Goal: Task Accomplishment & Management: Manage account settings

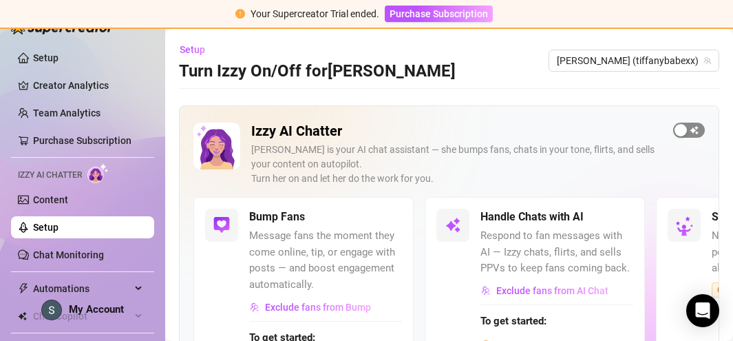
click at [688, 127] on button "button" at bounding box center [689, 129] width 32 height 15
click at [386, 215] on button "button" at bounding box center [387, 216] width 30 height 15
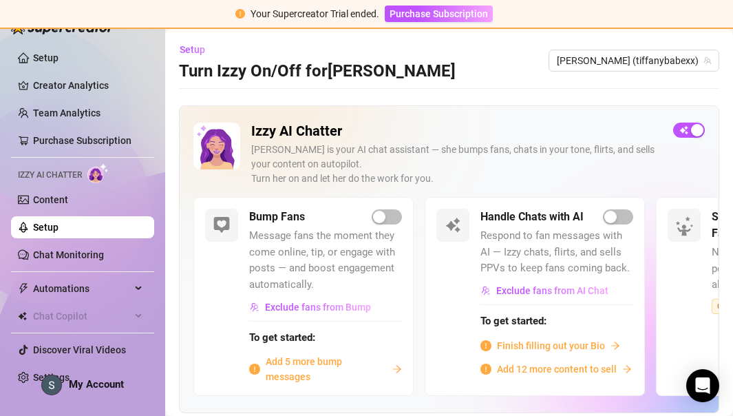
scroll to position [57, 0]
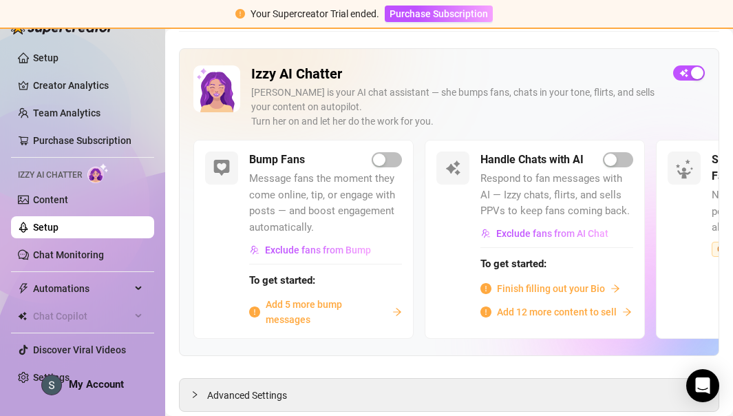
click at [303, 308] on span "Add 5 more bump messages" at bounding box center [326, 312] width 121 height 30
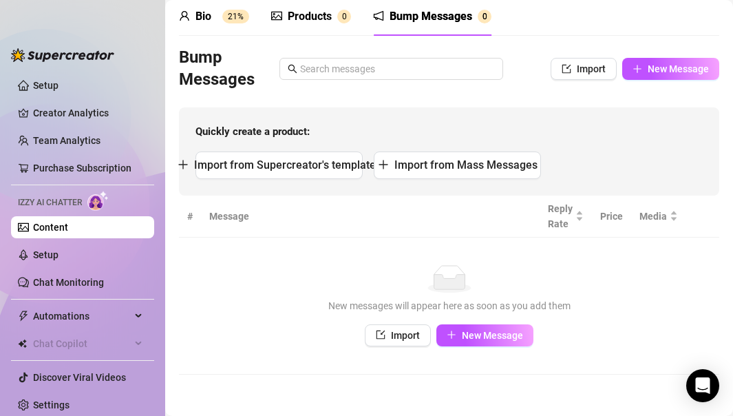
scroll to position [56, 0]
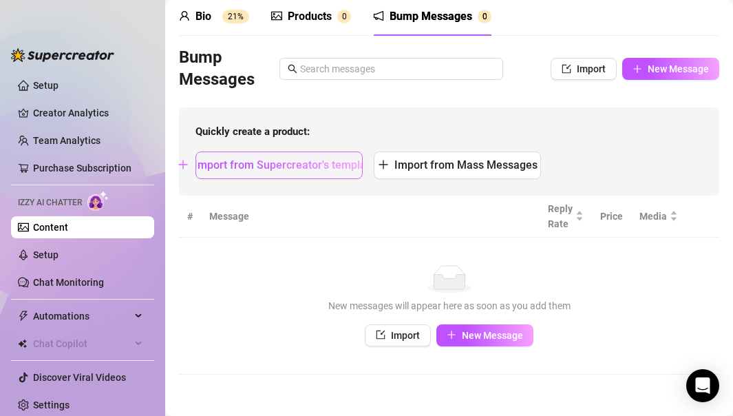
click at [303, 167] on span "Import from Supercreator's templates" at bounding box center [287, 164] width 187 height 13
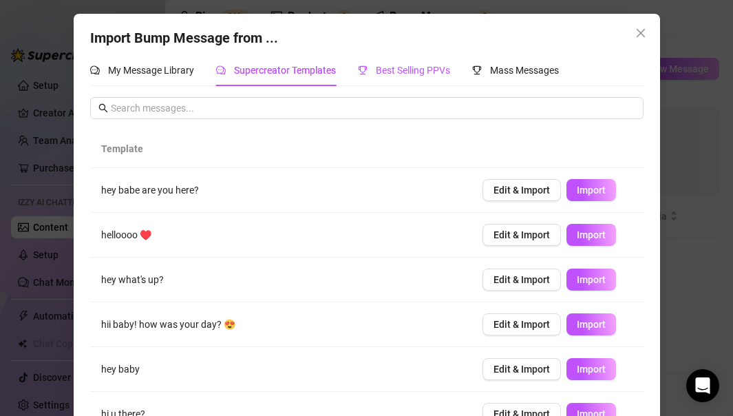
click at [403, 71] on span "Best Selling PPVs" at bounding box center [413, 70] width 74 height 11
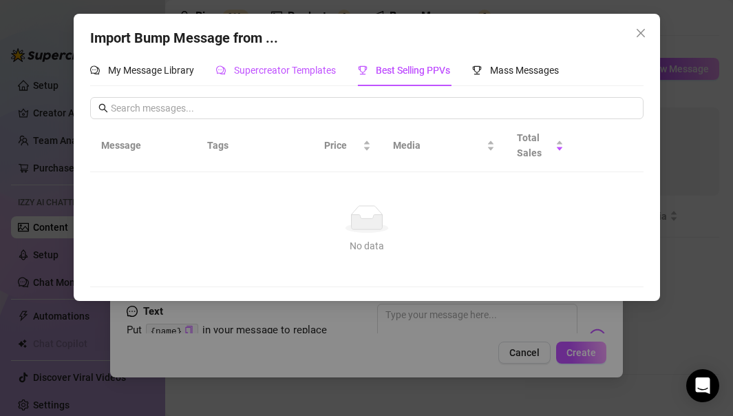
click at [319, 75] on span "Supercreator Templates" at bounding box center [285, 70] width 102 height 11
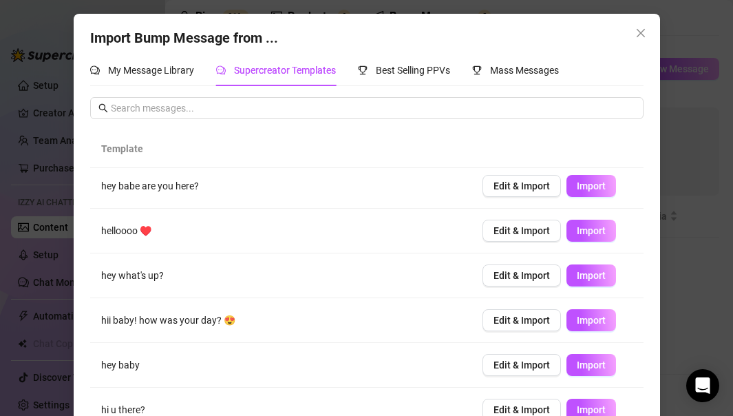
scroll to position [6, 0]
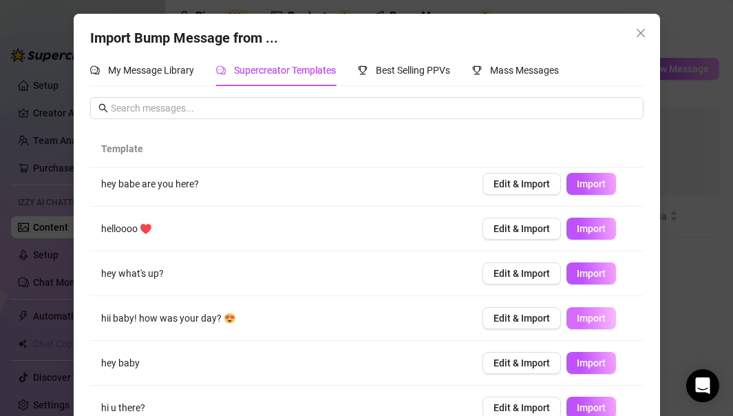
click at [592, 319] on span "Import" at bounding box center [591, 317] width 29 height 11
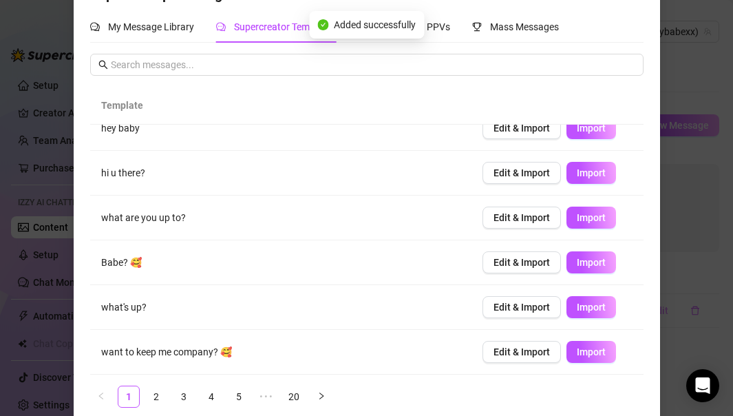
scroll to position [60, 0]
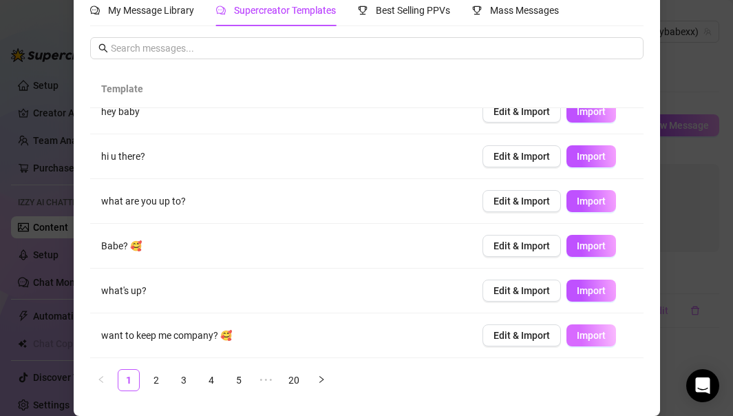
click at [583, 339] on span "Import" at bounding box center [591, 335] width 29 height 11
click at [154, 340] on link "2" at bounding box center [156, 380] width 21 height 21
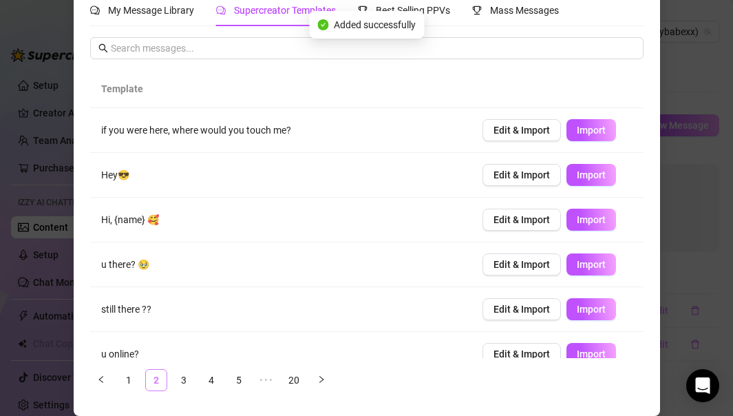
scroll to position [0, 0]
click at [588, 340] on button "Import" at bounding box center [591, 354] width 50 height 22
click at [427, 306] on td "still there ??" at bounding box center [280, 309] width 381 height 45
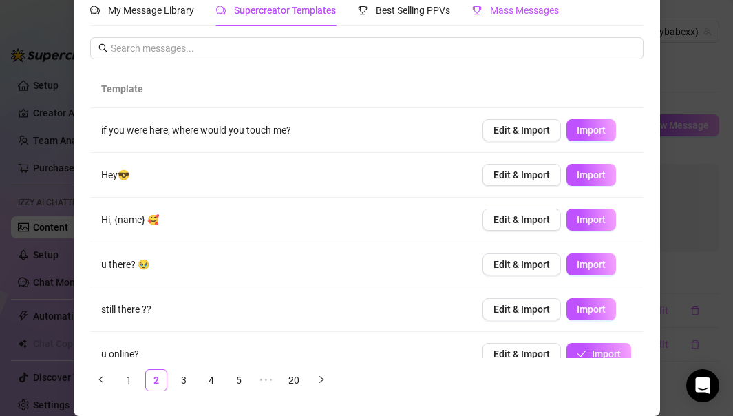
click at [513, 16] on span "Mass Messages" at bounding box center [524, 10] width 69 height 11
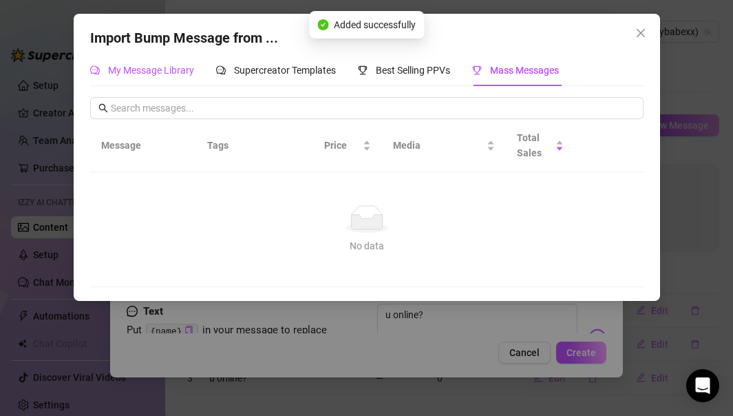
click at [174, 71] on span "My Message Library" at bounding box center [151, 70] width 86 height 11
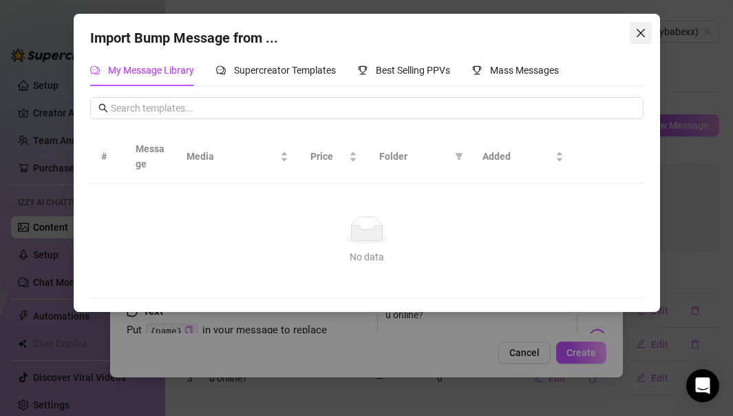
click at [642, 34] on icon "close" at bounding box center [640, 33] width 11 height 11
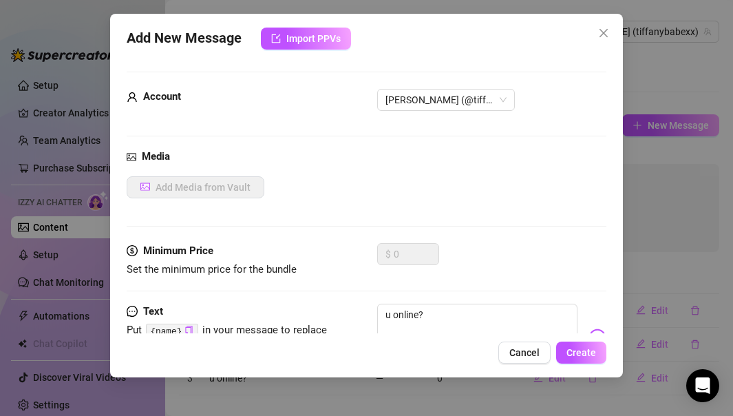
scroll to position [63, 0]
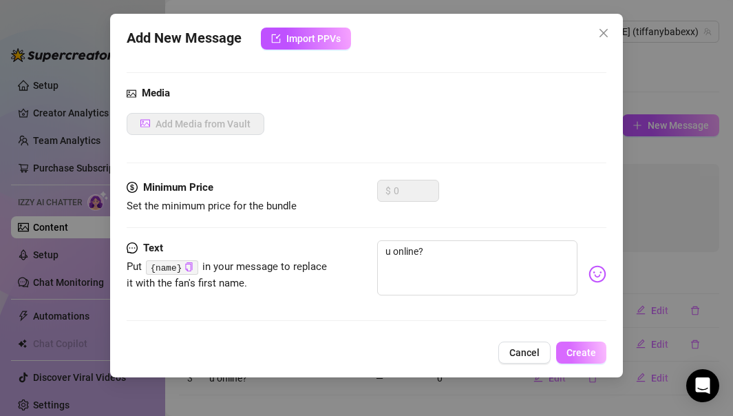
click at [588, 340] on span "Create" at bounding box center [581, 352] width 30 height 11
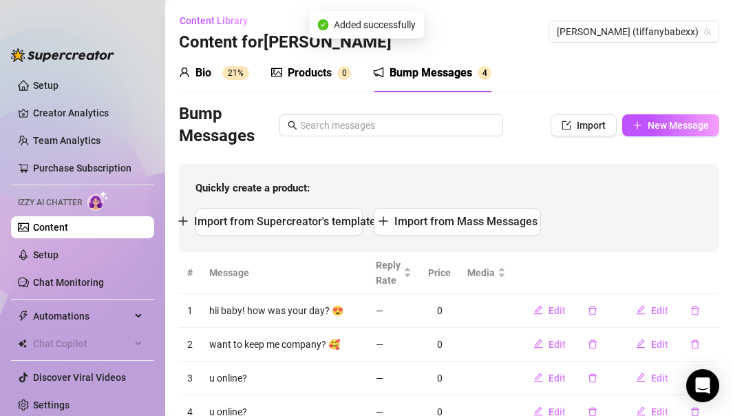
scroll to position [54, 0]
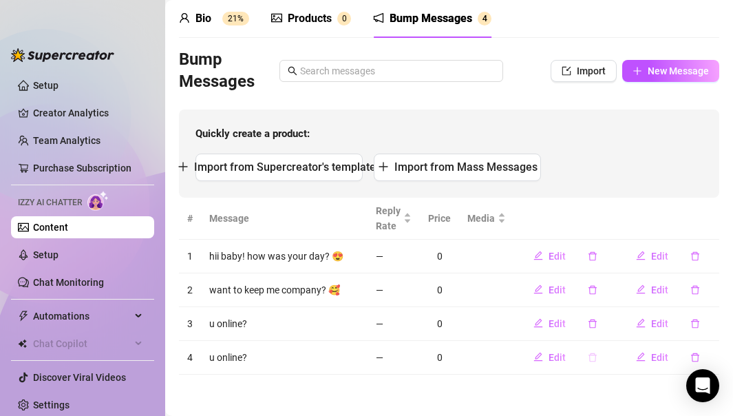
click at [595, 340] on icon "delete" at bounding box center [593, 357] width 10 height 10
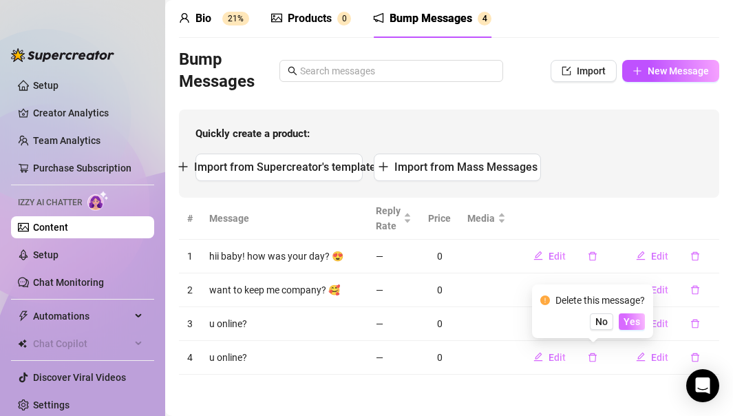
click at [635, 319] on span "Yes" at bounding box center [631, 321] width 17 height 11
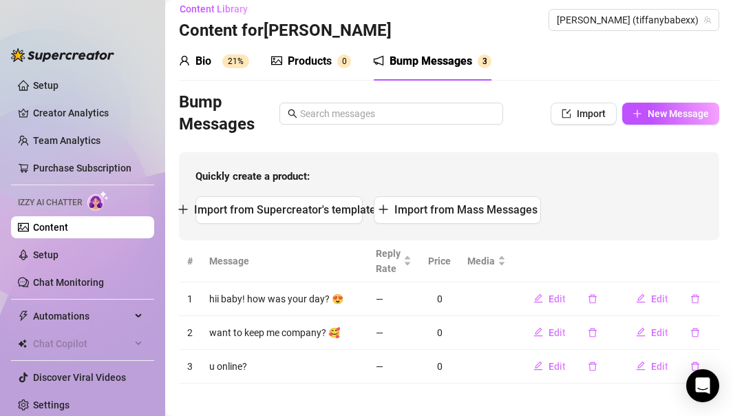
scroll to position [21, 0]
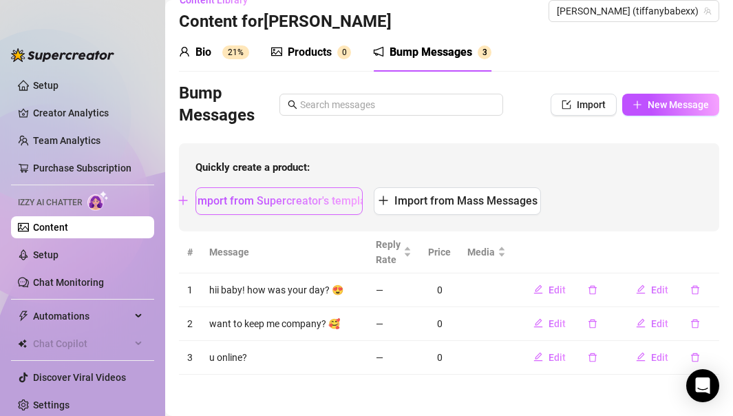
click at [296, 194] on span "Import from Supercreator's templates" at bounding box center [287, 200] width 187 height 13
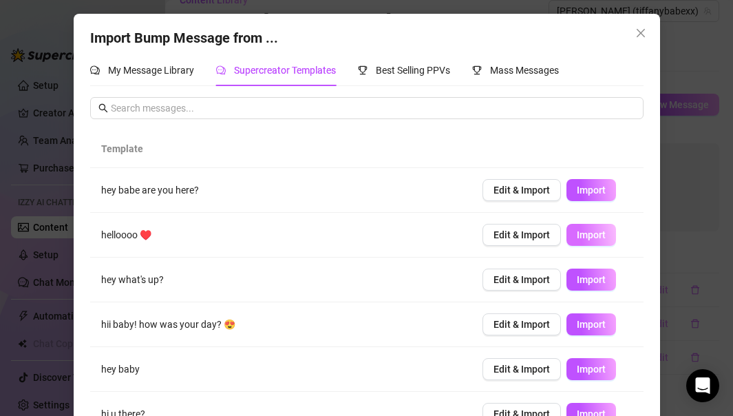
click at [596, 231] on span "Import" at bounding box center [591, 234] width 29 height 11
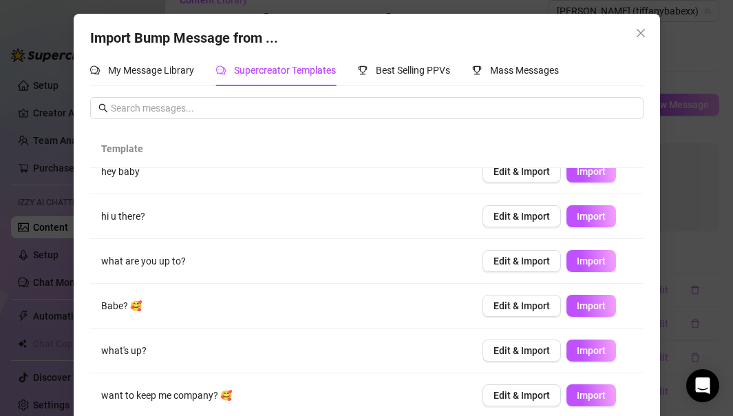
scroll to position [60, 0]
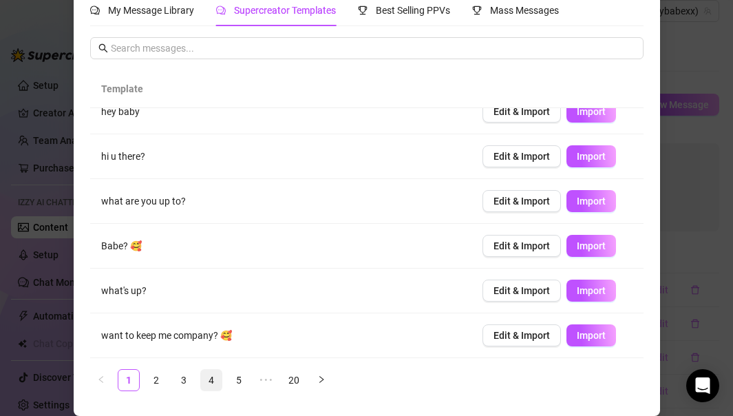
click at [208, 340] on link "4" at bounding box center [211, 380] width 21 height 21
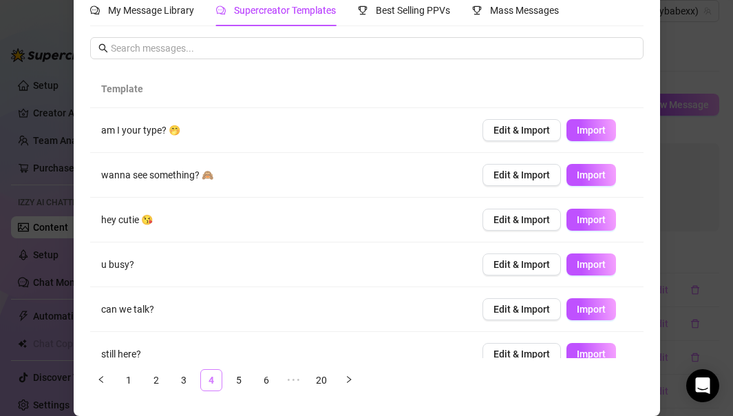
scroll to position [0, 0]
click at [588, 175] on span "Import" at bounding box center [591, 174] width 29 height 11
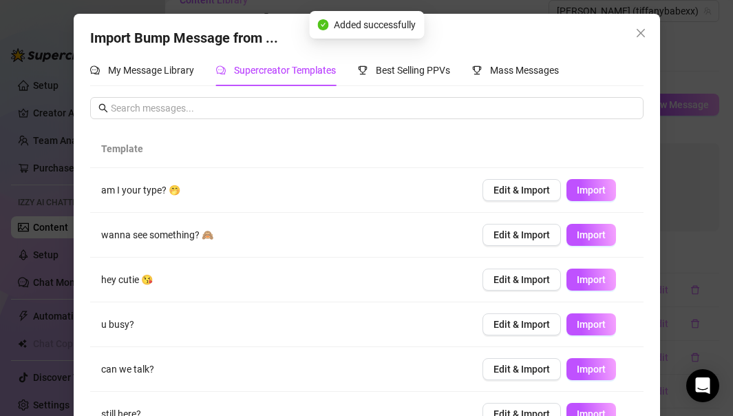
scroll to position [55, 0]
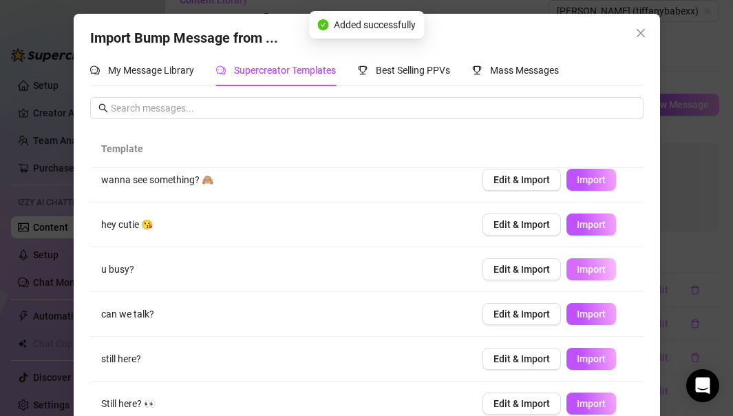
click at [597, 264] on span "Import" at bounding box center [591, 269] width 29 height 11
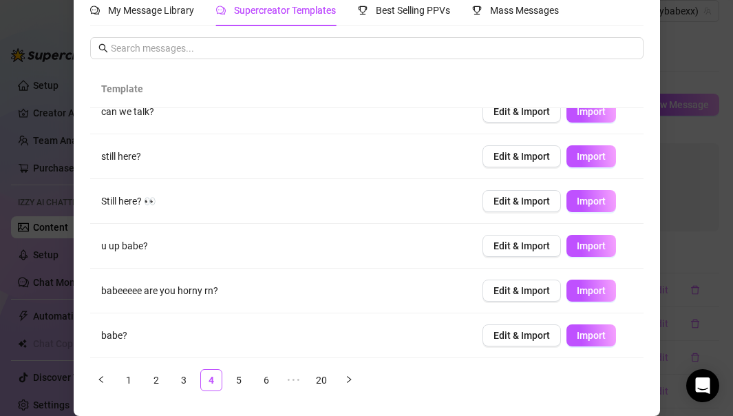
scroll to position [0, 0]
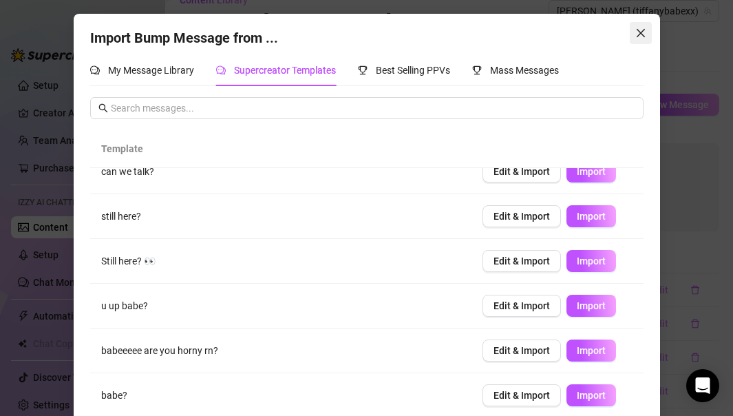
click at [638, 32] on icon "close" at bounding box center [640, 33] width 11 height 11
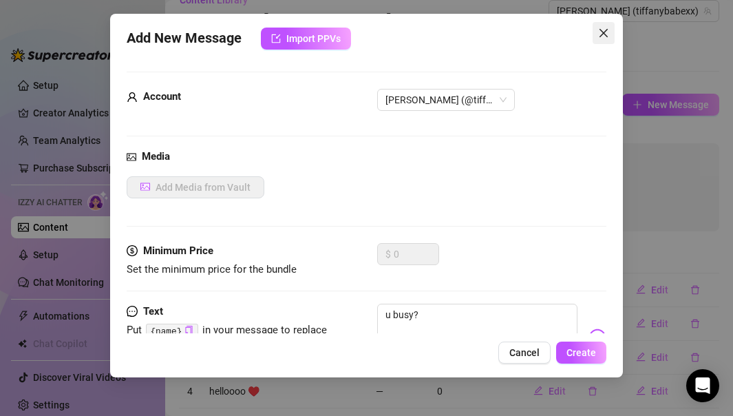
click at [601, 32] on icon "close" at bounding box center [603, 33] width 11 height 11
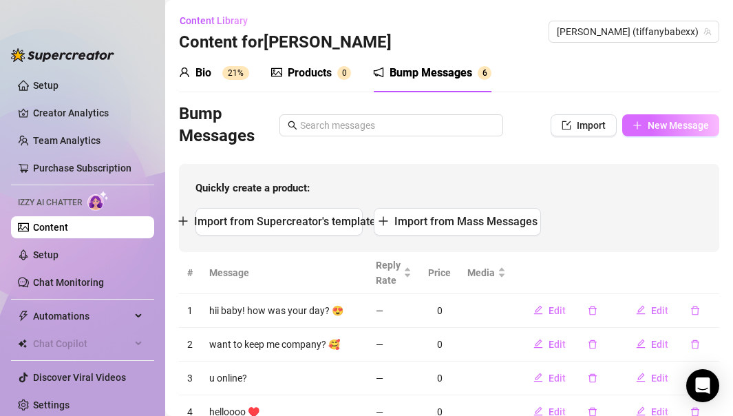
click at [640, 120] on icon "plus" at bounding box center [637, 125] width 10 height 10
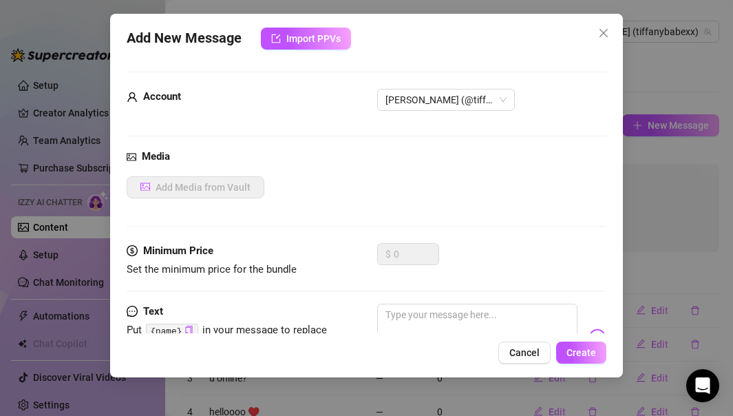
scroll to position [63, 0]
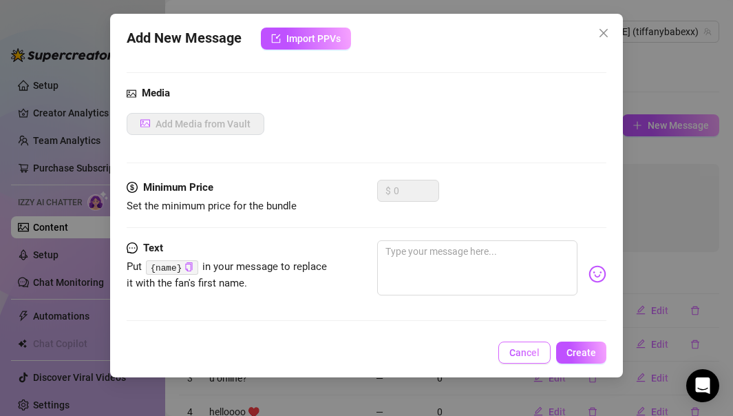
click at [517, 340] on button "Cancel" at bounding box center [524, 352] width 52 height 22
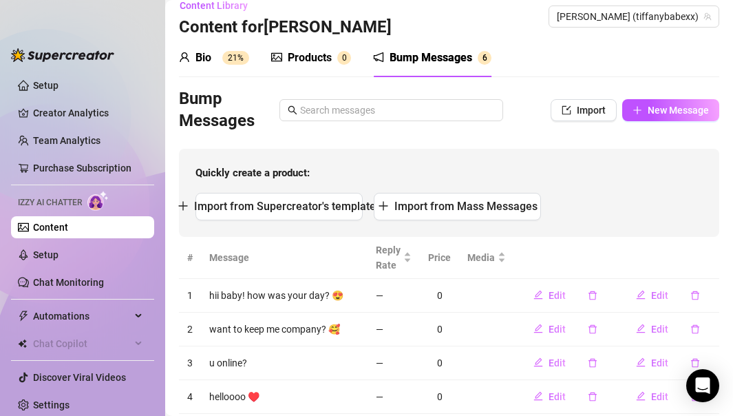
scroll to position [0, 0]
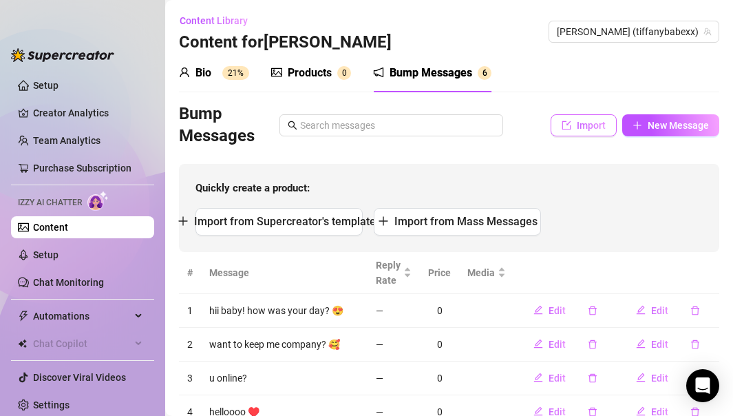
click at [593, 128] on span "Import" at bounding box center [591, 125] width 29 height 11
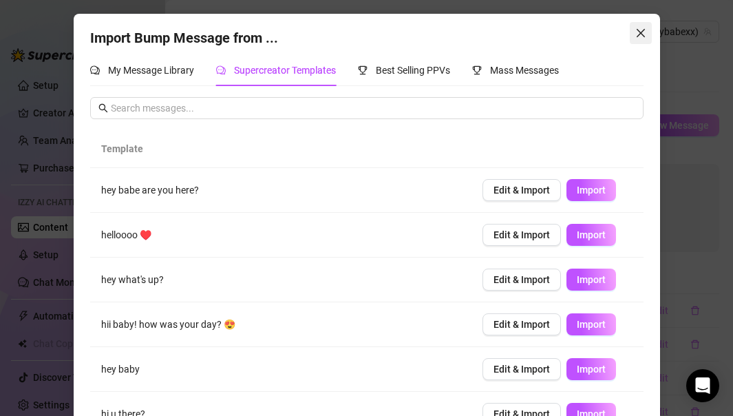
click at [641, 30] on icon "close" at bounding box center [640, 33] width 11 height 11
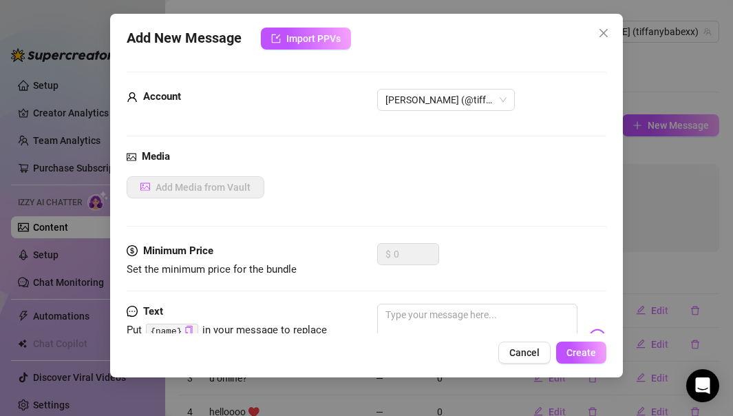
click at [669, 130] on div "Add New Message Import PPVs Account [PERSON_NAME] (@tiffanybabexx) Media Add Me…" at bounding box center [366, 208] width 733 height 416
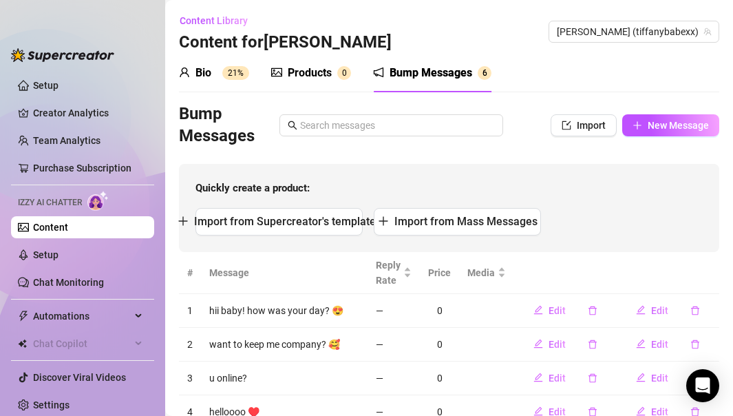
click at [244, 70] on sup "21%" at bounding box center [235, 73] width 27 height 14
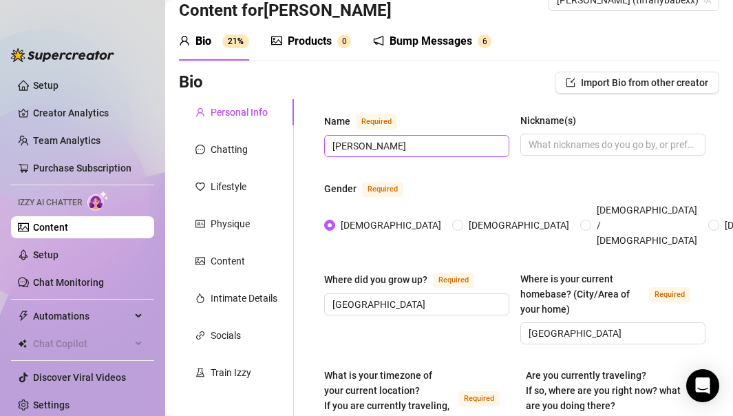
scroll to position [30, 0]
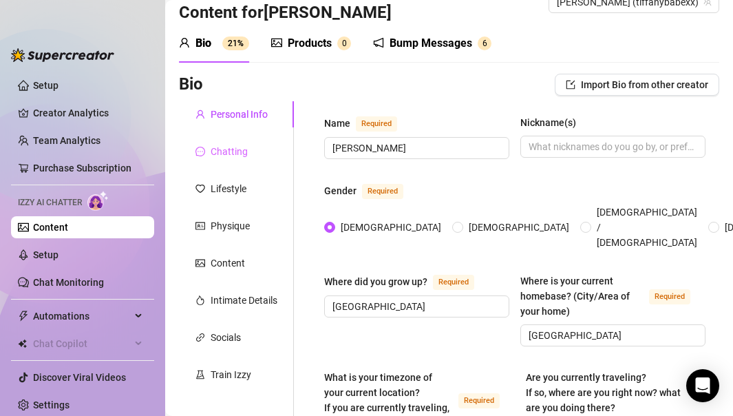
click at [247, 142] on div "Chatting" at bounding box center [236, 151] width 115 height 26
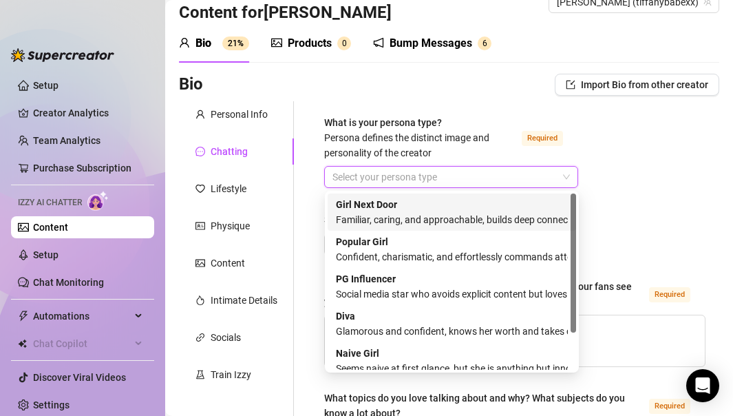
click at [383, 171] on input "What is your persona type? [PERSON_NAME] defines the distinct image and persona…" at bounding box center [444, 177] width 225 height 21
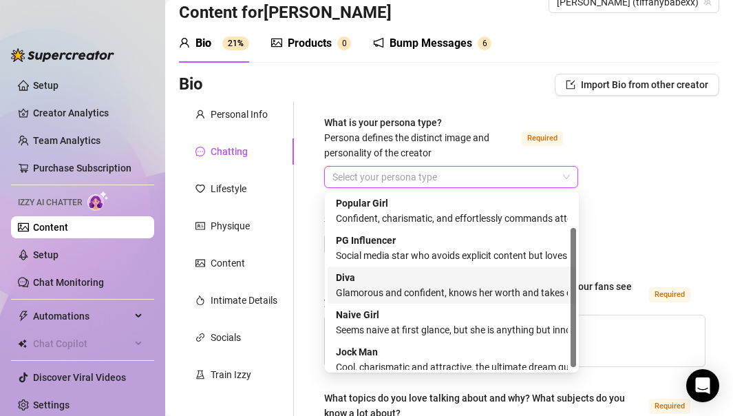
scroll to position [47, 0]
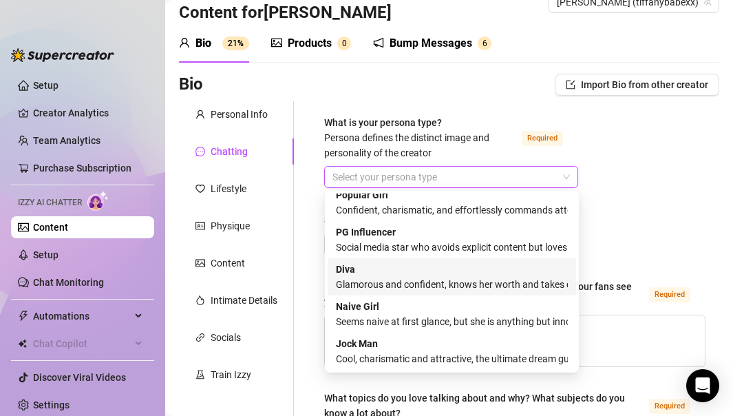
click at [434, 268] on div "[PERSON_NAME] and confident, knows her worth and takes control" at bounding box center [452, 277] width 232 height 30
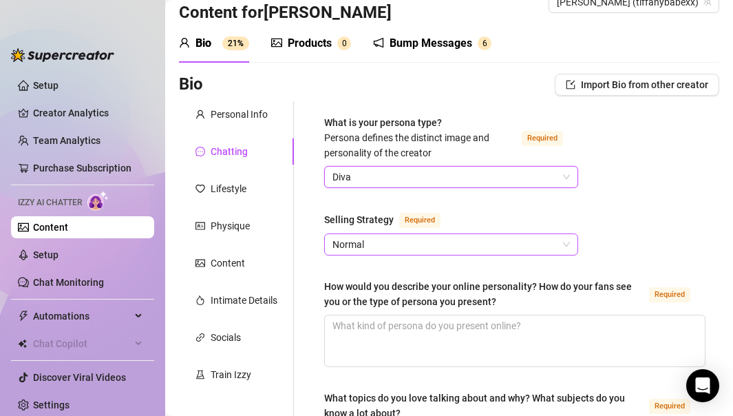
click at [412, 245] on span "Normal" at bounding box center [450, 244] width 237 height 21
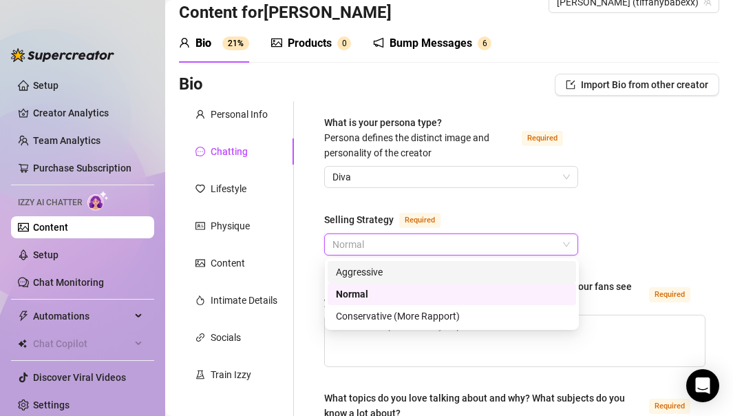
click at [425, 267] on div "Aggressive" at bounding box center [452, 271] width 232 height 15
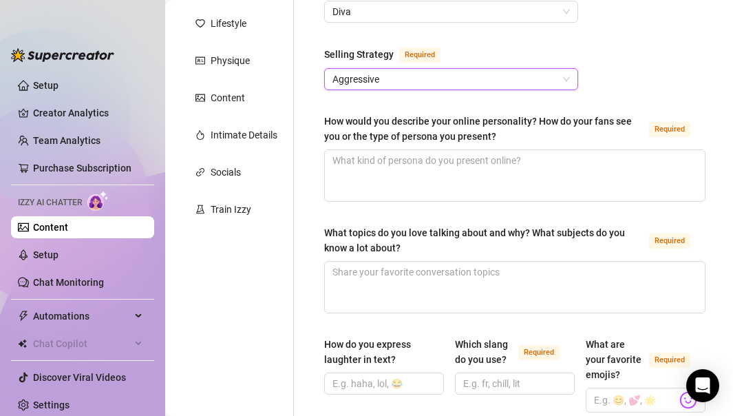
scroll to position [215, 0]
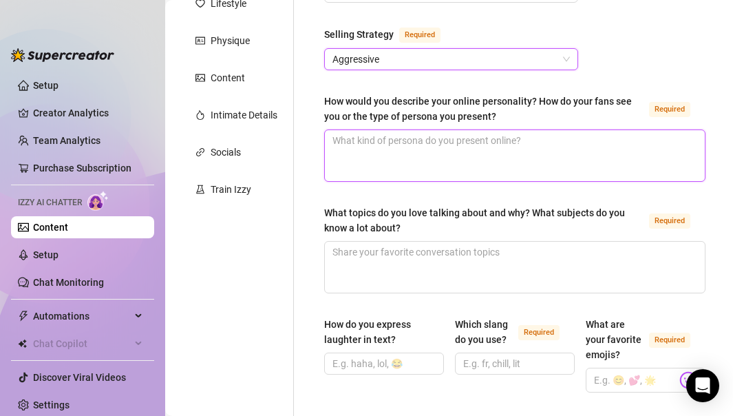
click at [471, 156] on textarea "How would you describe your online personality? How do your fans see you or the…" at bounding box center [515, 155] width 380 height 51
click at [412, 172] on textarea "How would you describe your online personality? How do your fans see you or the…" at bounding box center [515, 155] width 380 height 51
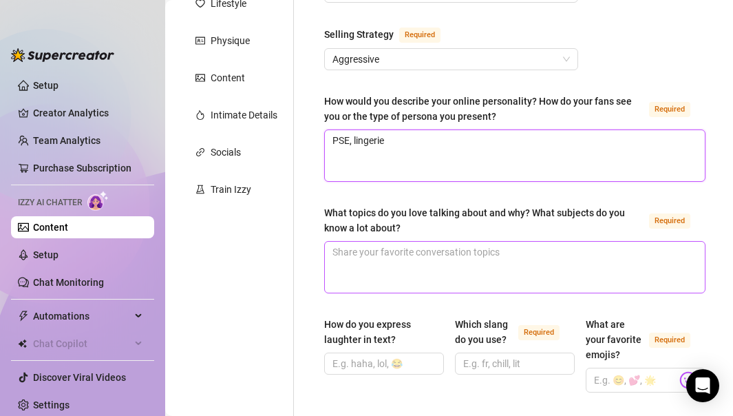
type textarea "PSE, lingerie"
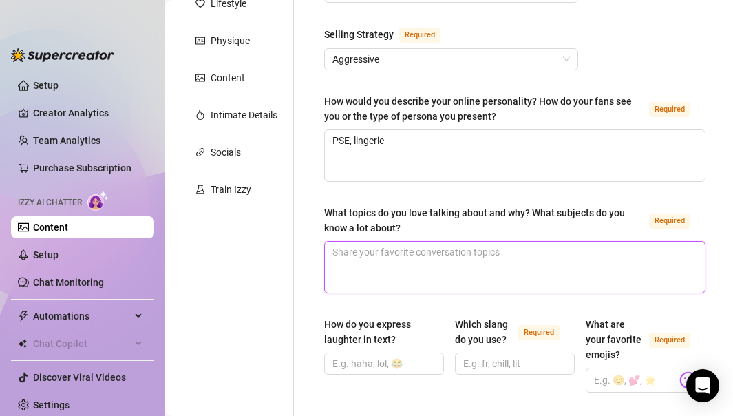
click at [453, 248] on textarea "What topics do you love talking about and why? What subjects do you know a lot …" at bounding box center [515, 267] width 380 height 51
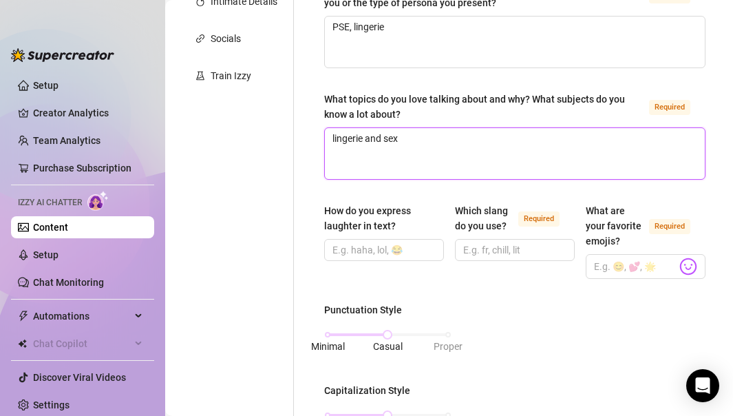
scroll to position [341, 0]
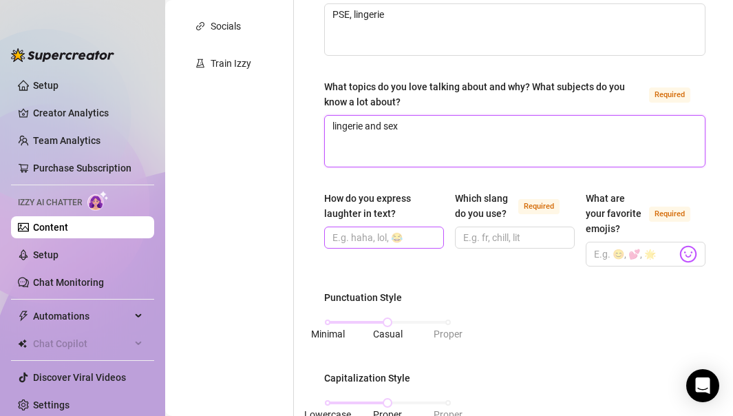
type textarea "lingerie and sex"
click at [394, 234] on input "How do you express laughter in text?" at bounding box center [382, 237] width 100 height 15
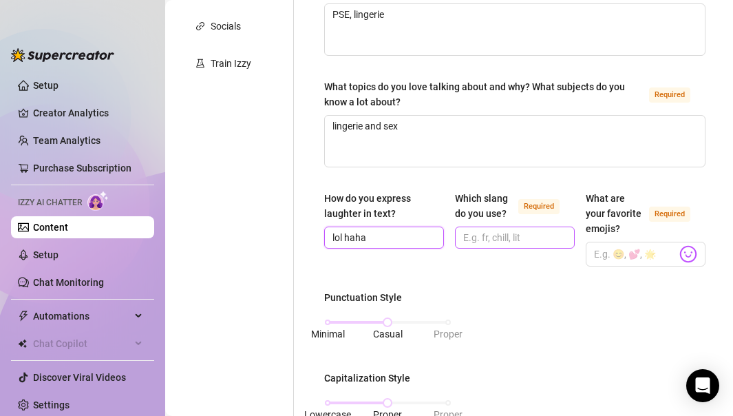
type input "lol haha"
click at [537, 237] on input "Which slang do you use? Required" at bounding box center [513, 237] width 100 height 15
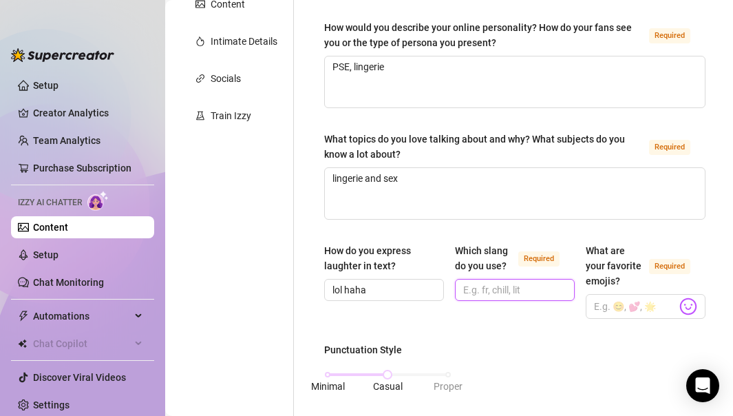
scroll to position [272, 0]
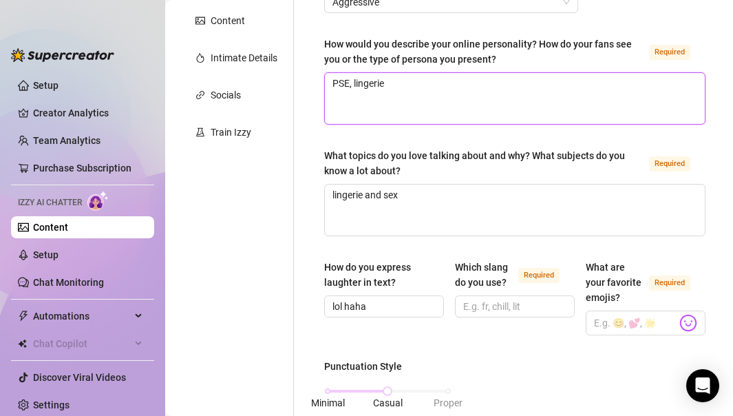
click at [442, 98] on textarea "PSE, lingerie" at bounding box center [515, 98] width 380 height 51
click at [355, 83] on textarea "PSE, lingerie" at bounding box center [515, 98] width 380 height 51
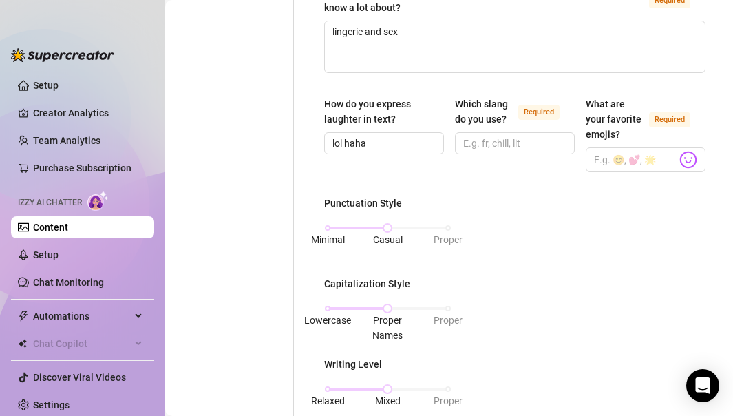
scroll to position [446, 0]
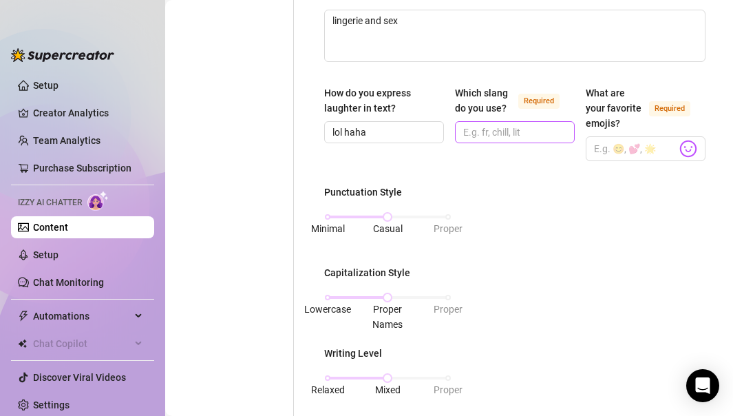
type textarea "PSE, blonde petite tattoo lingerie"
click at [515, 130] on input "Which slang do you use? Required" at bounding box center [513, 132] width 100 height 15
type input "lol"
click at [644, 154] on input "What are your favorite emojis? Required" at bounding box center [635, 149] width 83 height 18
click at [691, 149] on img at bounding box center [688, 149] width 18 height 18
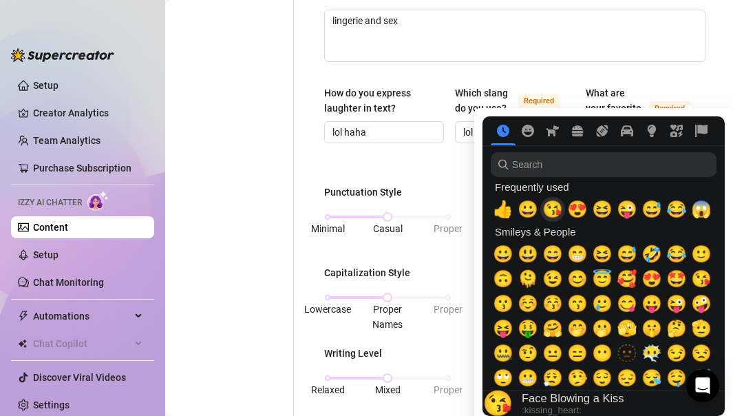
click at [555, 209] on span "😘" at bounding box center [552, 209] width 21 height 19
click at [677, 134] on icon "Symbols" at bounding box center [676, 131] width 12 height 12
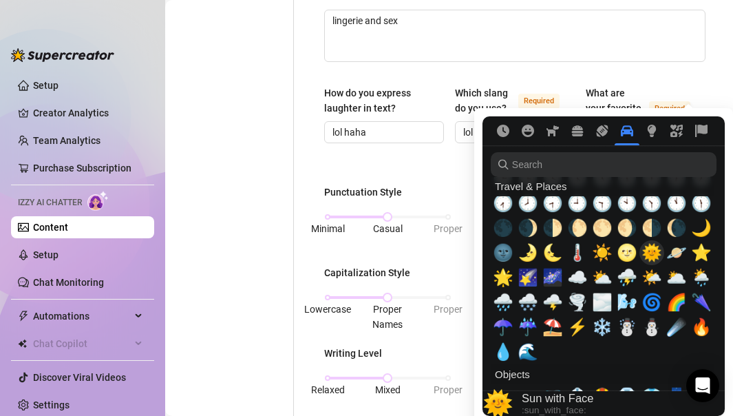
scroll to position [3084, 0]
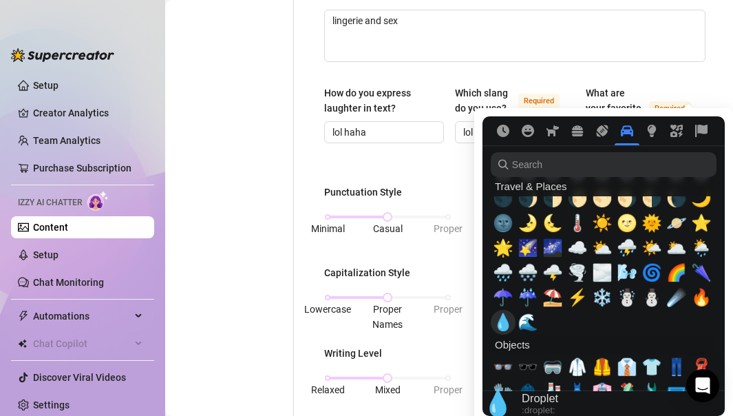
click at [503, 321] on span "💧" at bounding box center [503, 321] width 21 height 19
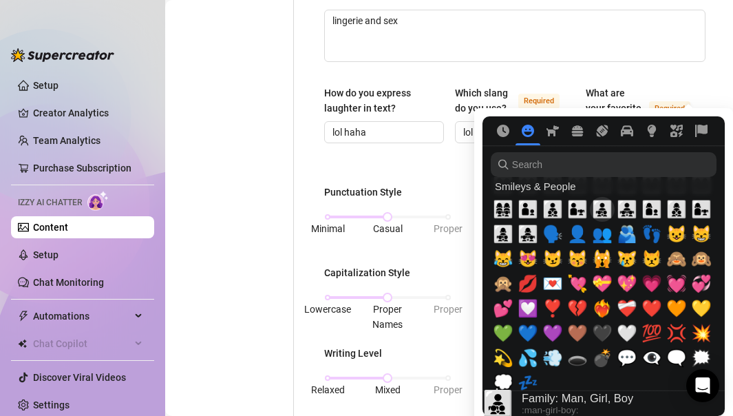
scroll to position [1308, 0]
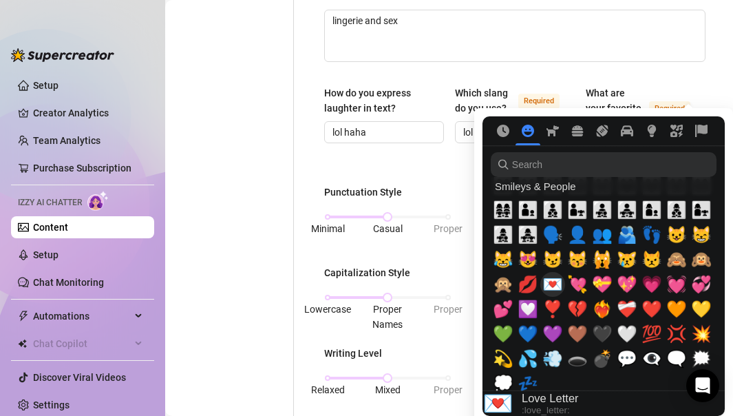
click at [557, 287] on span "💌" at bounding box center [552, 284] width 21 height 19
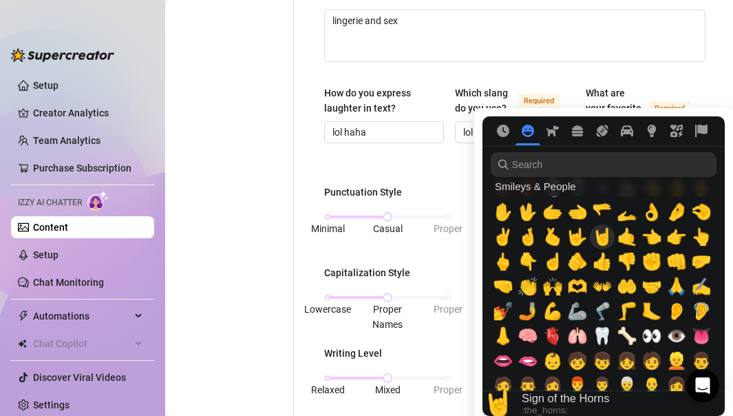
scroll to position [365, 0]
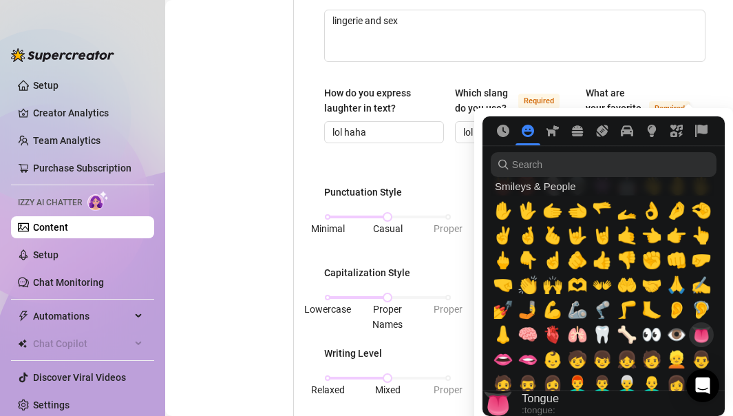
click at [703, 334] on span "👅" at bounding box center [701, 334] width 21 height 19
type input "😘💧💌👅"
click at [689, 84] on div "What is your persona type? [PERSON_NAME] defines the distinct image and persona…" at bounding box center [514, 257] width 381 height 1117
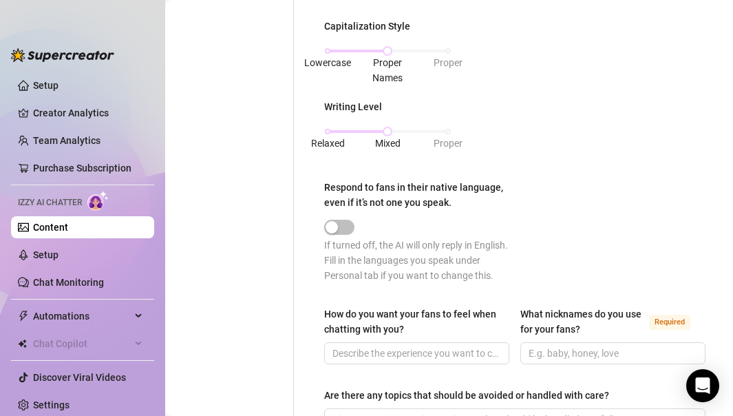
scroll to position [748, 0]
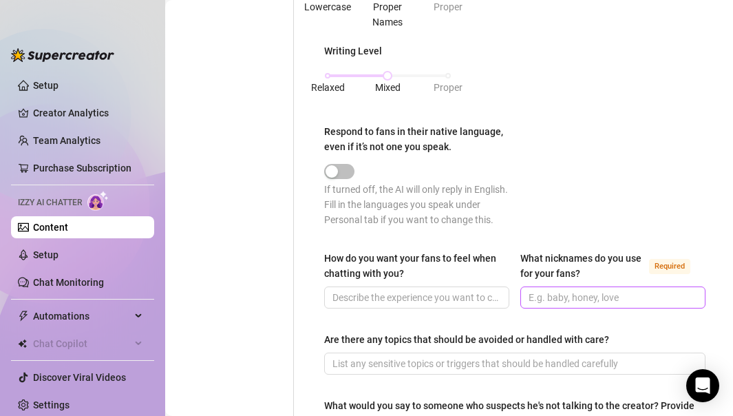
click at [555, 287] on span at bounding box center [612, 297] width 185 height 22
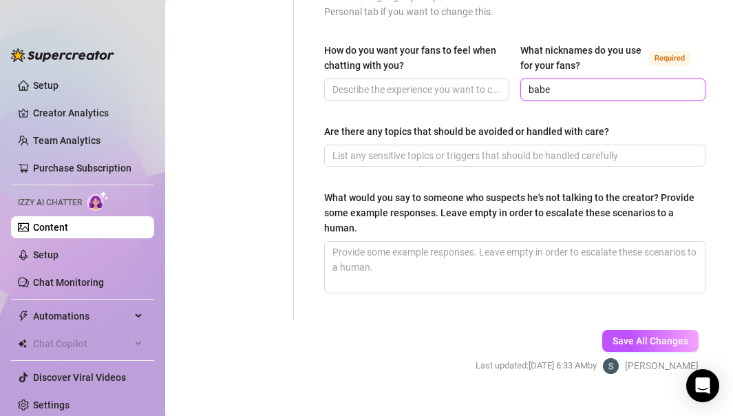
scroll to position [961, 0]
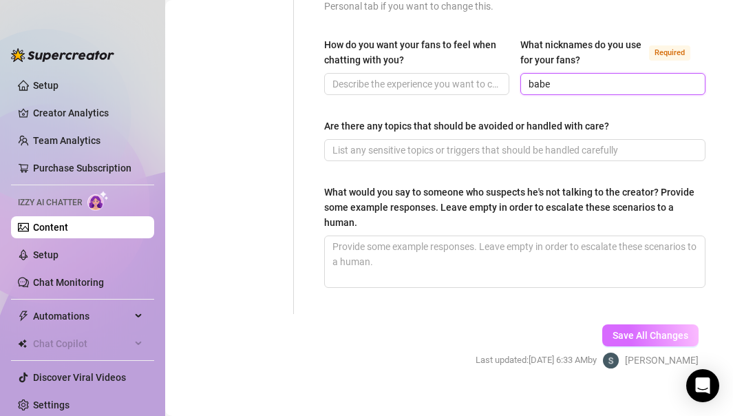
type input "babe"
click at [621, 336] on span "Save All Changes" at bounding box center [650, 335] width 76 height 11
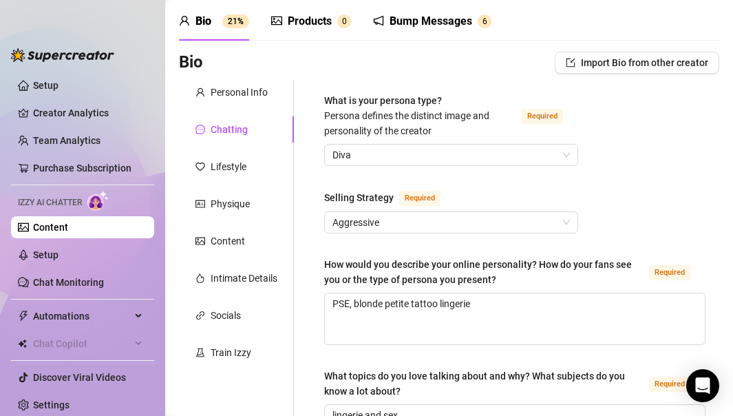
scroll to position [56, 0]
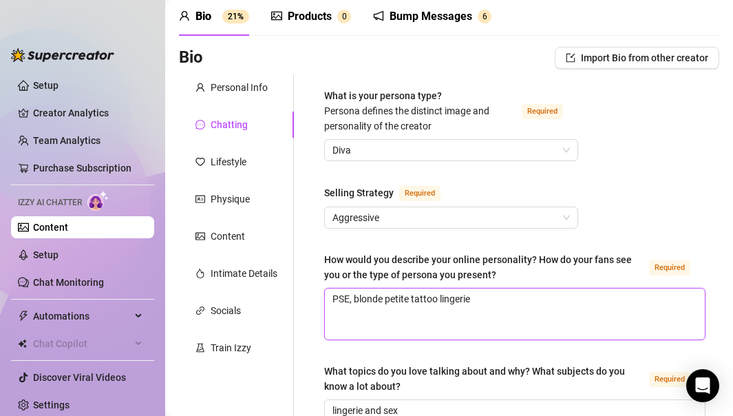
click at [348, 299] on textarea "PSE, blonde petite tattoo lingerie" at bounding box center [515, 313] width 380 height 51
click at [418, 303] on textarea "petite blonde petite tattoo lingerie" at bounding box center [515, 313] width 380 height 51
click at [464, 301] on textarea "petite blonde bombshell tattoo lingerie" at bounding box center [515, 313] width 380 height 51
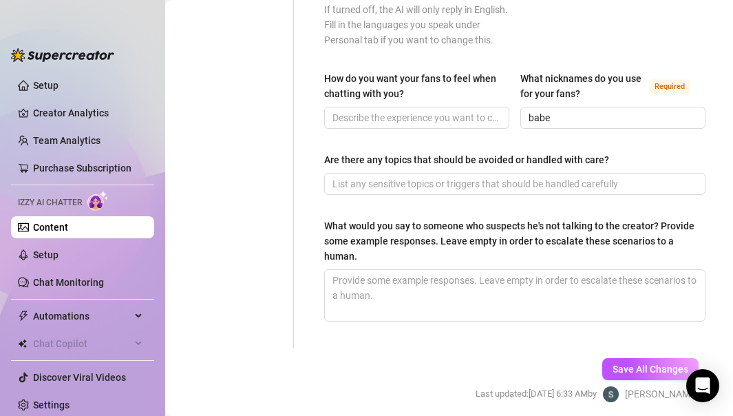
scroll to position [980, 0]
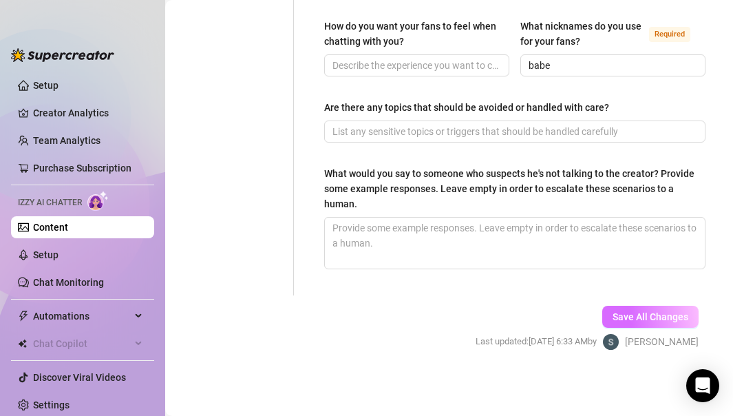
type textarea "petite blonde bombshell tattooed with lingerie"
click at [656, 313] on span "Save All Changes" at bounding box center [650, 316] width 76 height 11
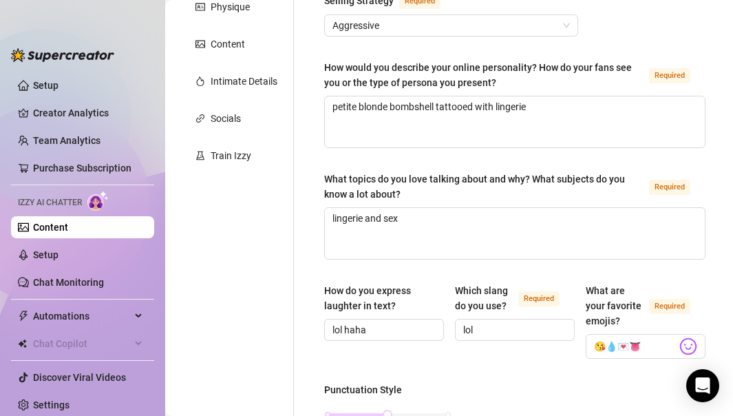
scroll to position [0, 0]
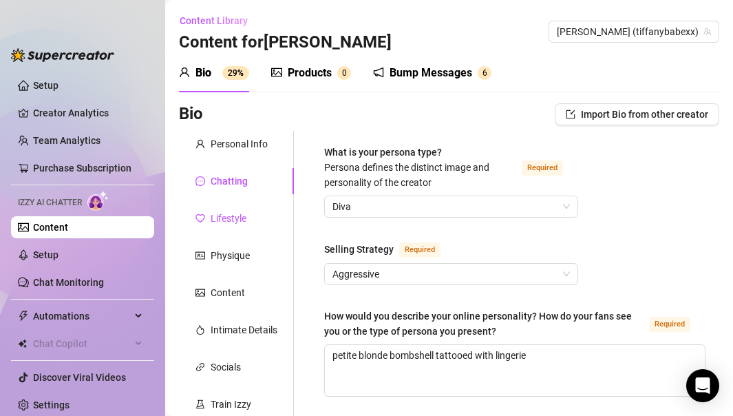
click at [234, 218] on div "Lifestyle" at bounding box center [229, 218] width 36 height 15
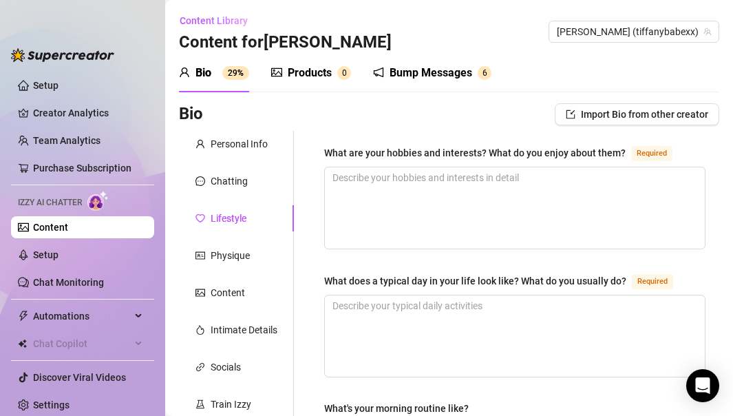
scroll to position [18, 0]
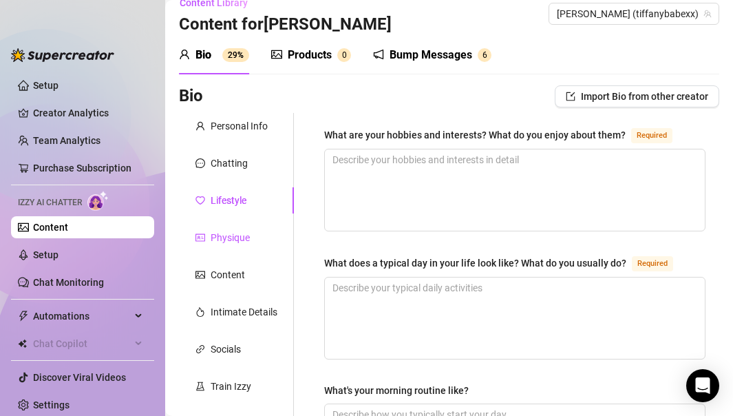
click at [242, 231] on div "Physique" at bounding box center [230, 237] width 39 height 15
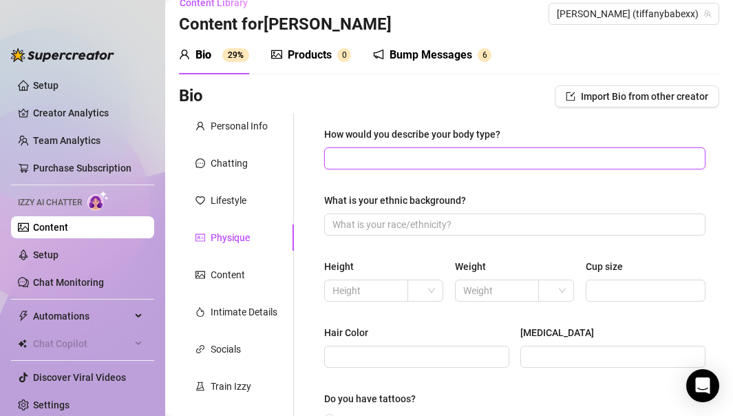
click at [425, 151] on input "How would you describe your body type?" at bounding box center [513, 158] width 362 height 15
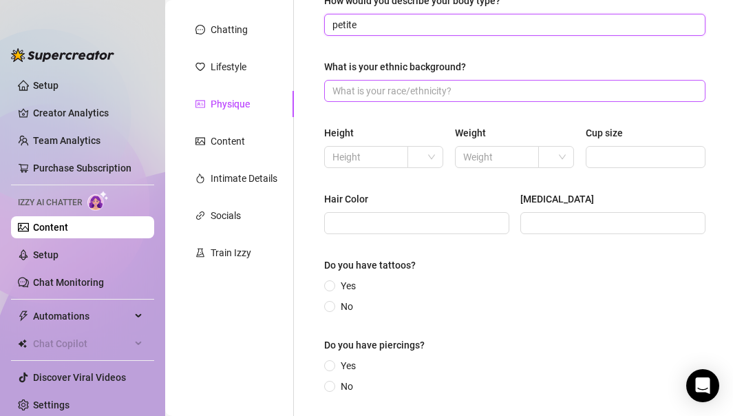
scroll to position [152, 0]
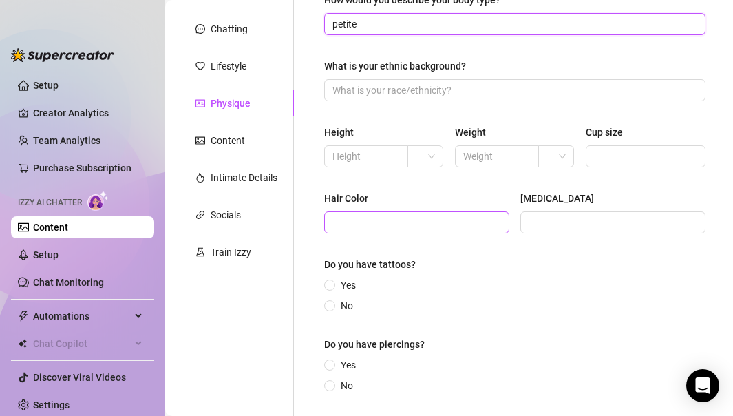
type input "petite"
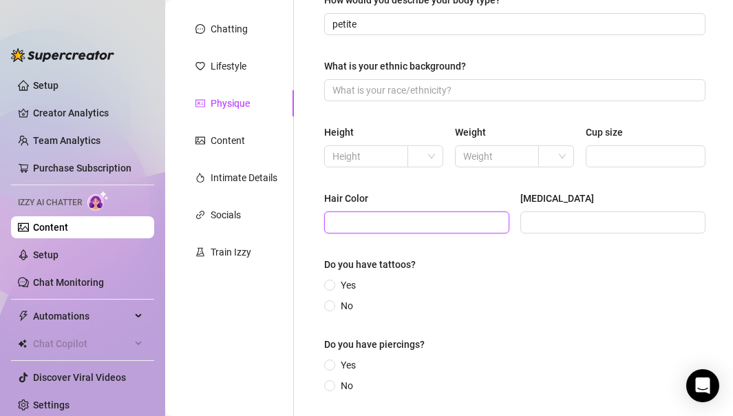
click at [431, 216] on input "Hair Color" at bounding box center [415, 222] width 166 height 15
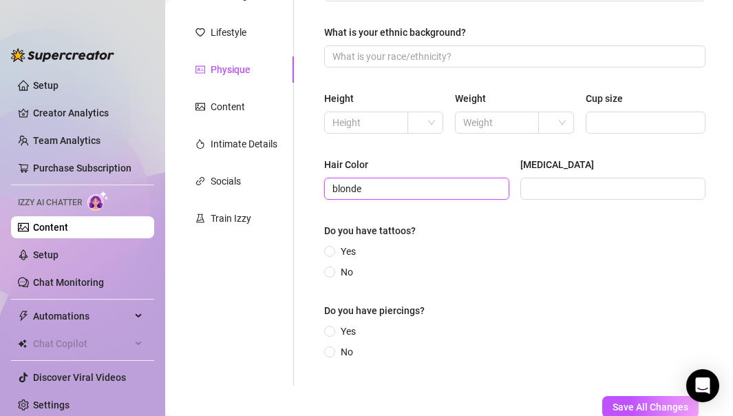
scroll to position [211, 0]
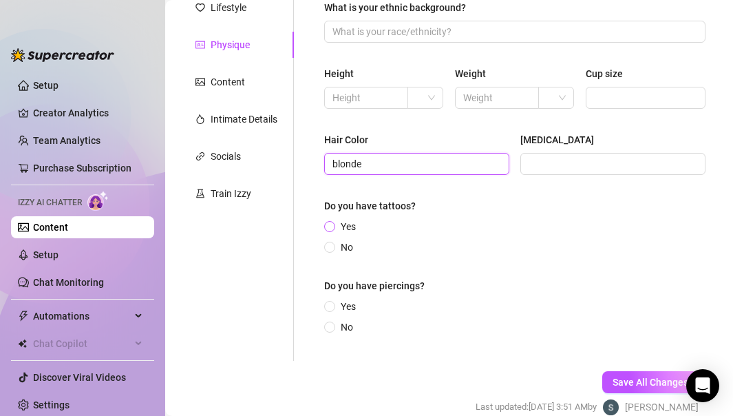
type input "blonde"
click at [330, 224] on input "Yes" at bounding box center [331, 227] width 6 height 9
radio input "true"
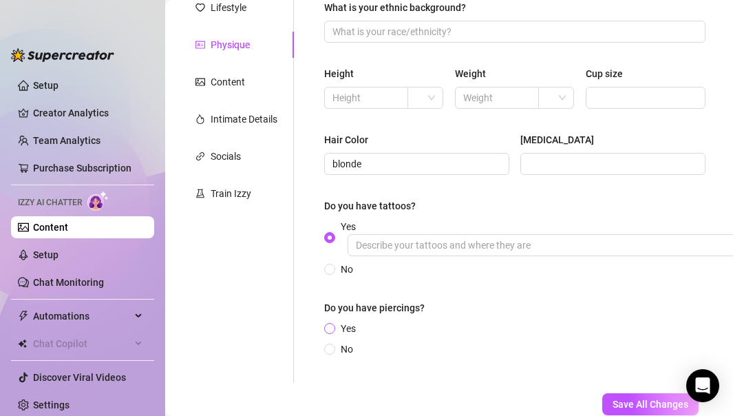
click at [330, 323] on span at bounding box center [329, 328] width 11 height 11
click at [330, 325] on input "Yes" at bounding box center [331, 329] width 6 height 9
radio input "true"
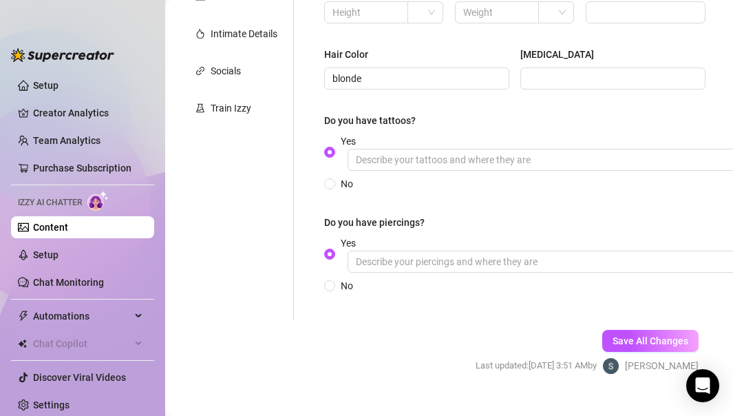
scroll to position [312, 0]
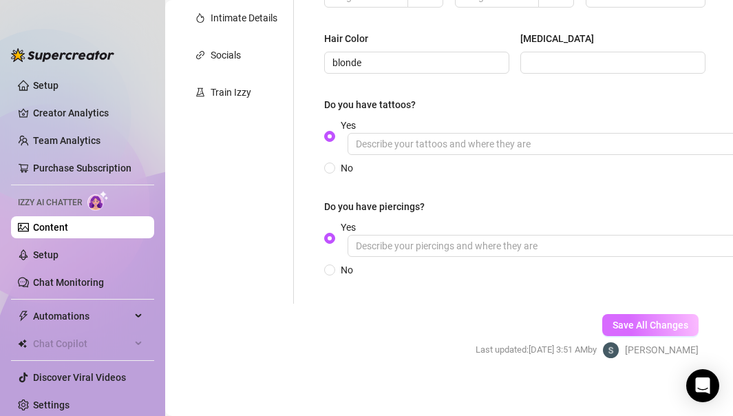
click at [623, 326] on span "Save All Changes" at bounding box center [650, 324] width 76 height 11
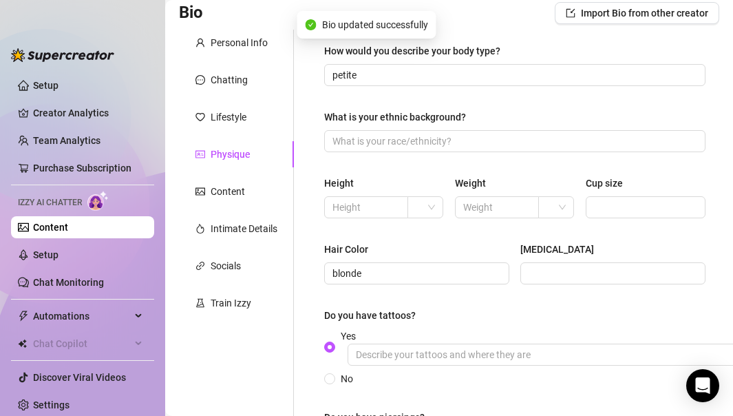
scroll to position [86, 0]
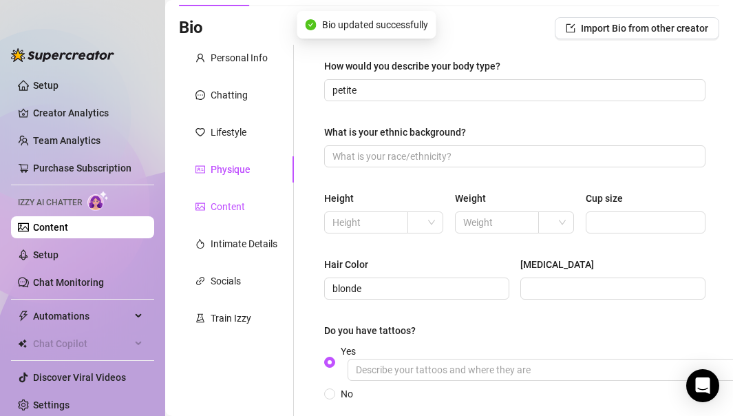
click at [228, 204] on div "Content" at bounding box center [228, 206] width 34 height 15
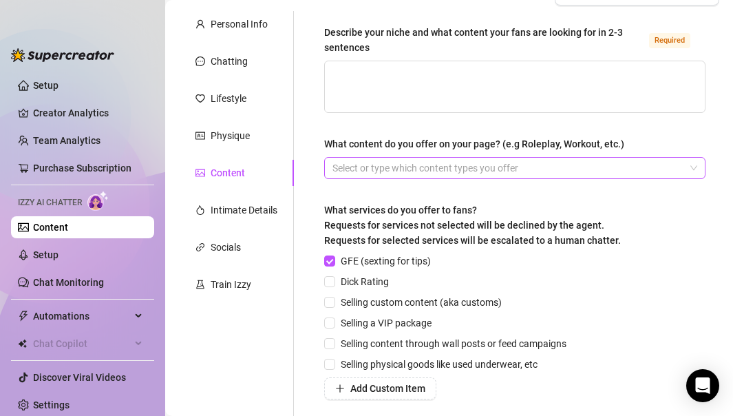
scroll to position [124, 0]
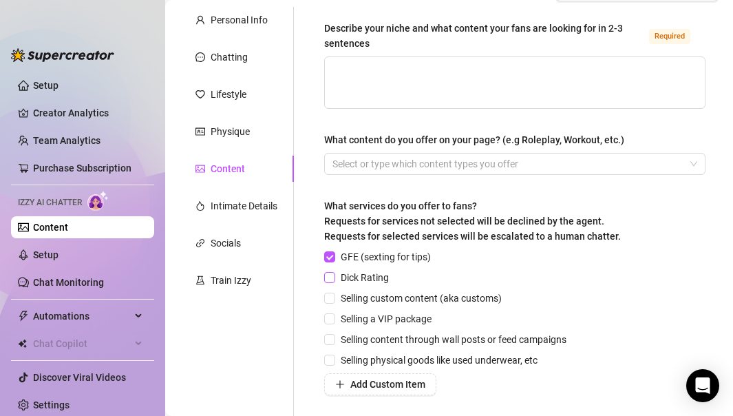
click at [334, 272] on input "Dick Rating" at bounding box center [329, 277] width 10 height 10
checkbox input "true"
click at [333, 294] on input "Selling custom content (aka customs)" at bounding box center [329, 297] width 10 height 10
checkbox input "true"
click at [332, 316] on input "Selling a VIP package" at bounding box center [329, 318] width 10 height 10
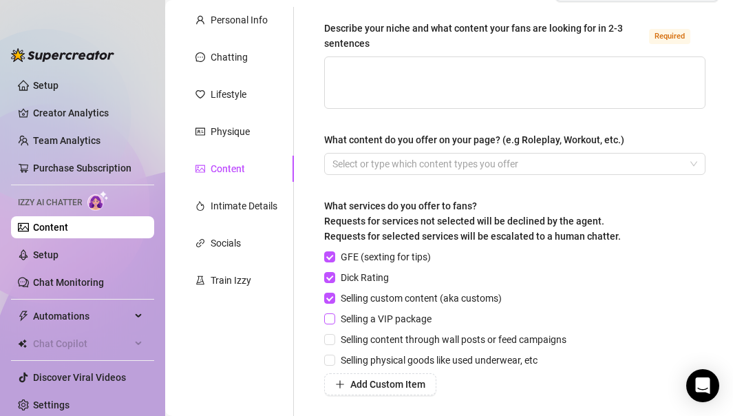
checkbox input "true"
click at [331, 336] on input "Selling content through wall posts or feed campaigns" at bounding box center [329, 339] width 10 height 10
checkbox input "true"
click at [334, 340] on input "Selling physical goods like used underwear, etc" at bounding box center [329, 359] width 10 height 10
checkbox input "true"
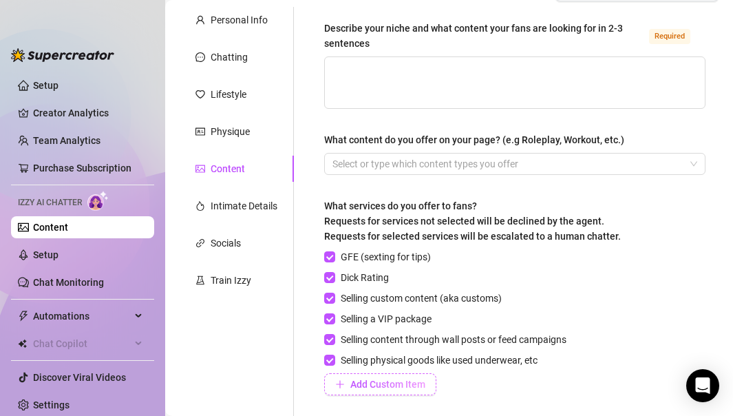
click at [351, 340] on button "Add Custom Item" at bounding box center [380, 384] width 112 height 22
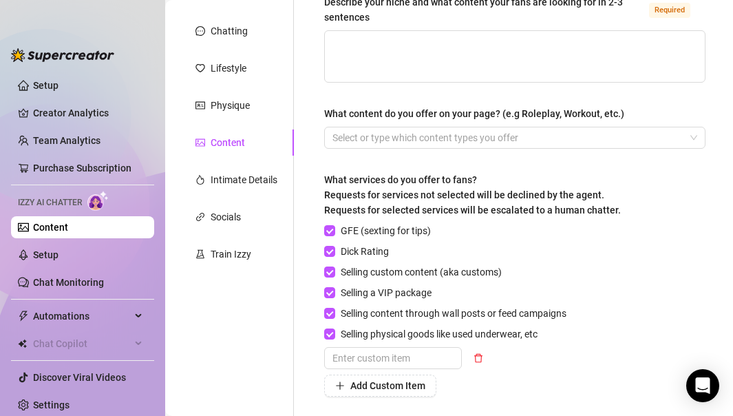
scroll to position [166, 0]
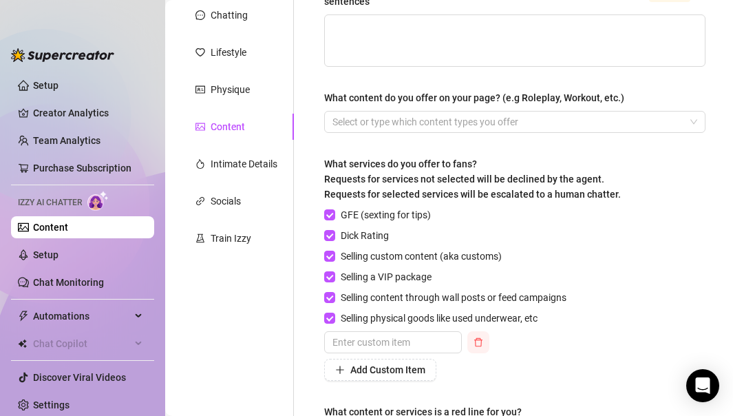
click at [477, 340] on icon "delete" at bounding box center [478, 342] width 10 height 10
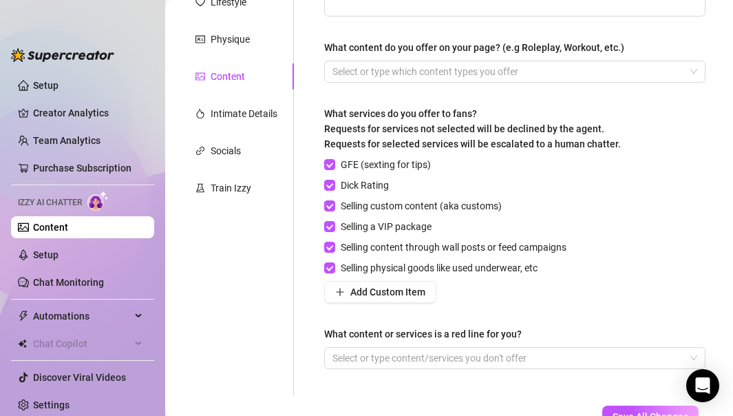
scroll to position [230, 0]
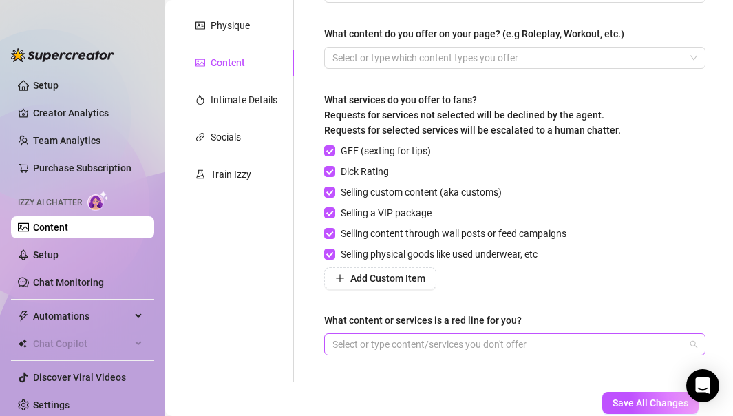
click at [493, 340] on div at bounding box center [507, 343] width 361 height 19
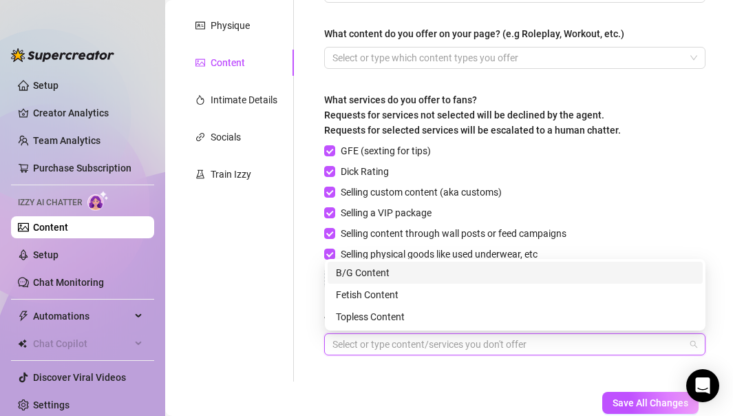
click at [396, 280] on div "B/G Content" at bounding box center [515, 273] width 375 height 22
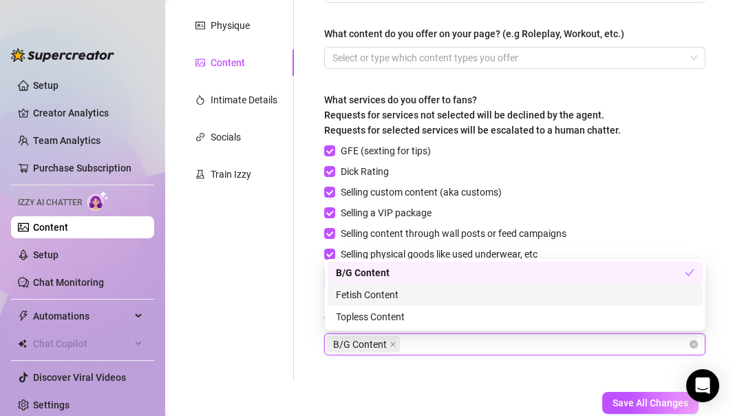
click at [393, 295] on div "Fetish Content" at bounding box center [515, 294] width 359 height 15
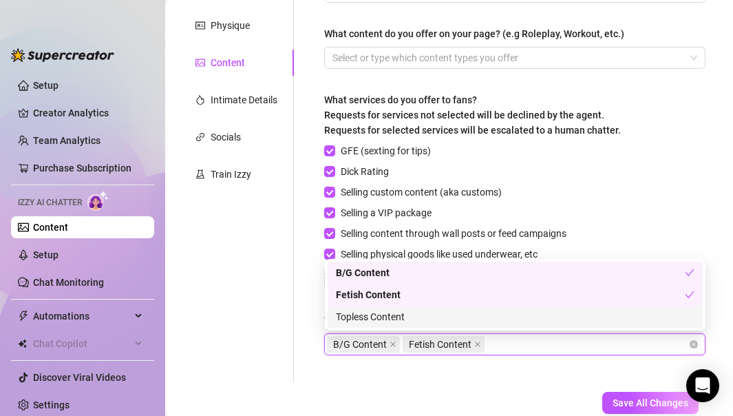
click at [402, 311] on div "Topless Content" at bounding box center [515, 316] width 359 height 15
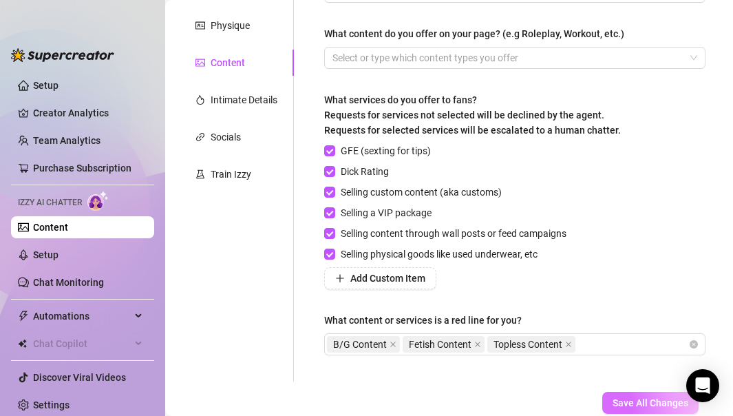
click at [637, 340] on span "Save All Changes" at bounding box center [650, 402] width 76 height 11
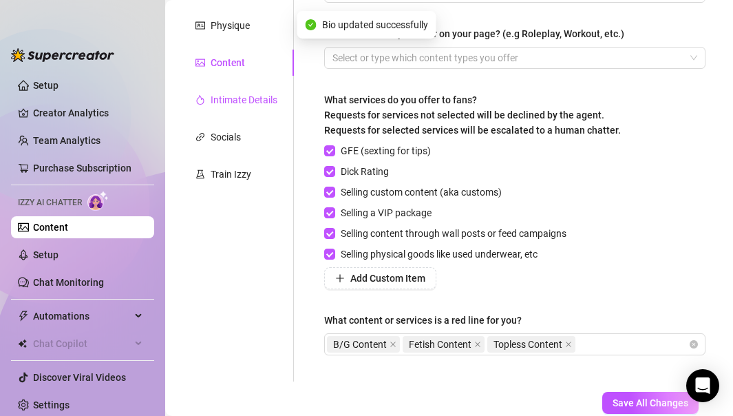
click at [236, 103] on div "Intimate Details" at bounding box center [244, 99] width 67 height 15
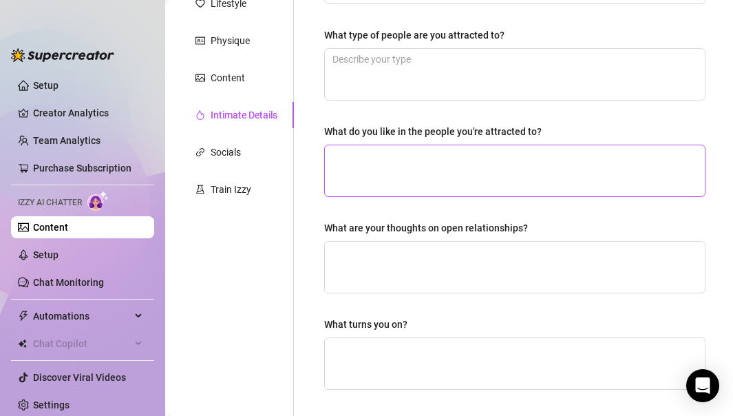
scroll to position [190, 0]
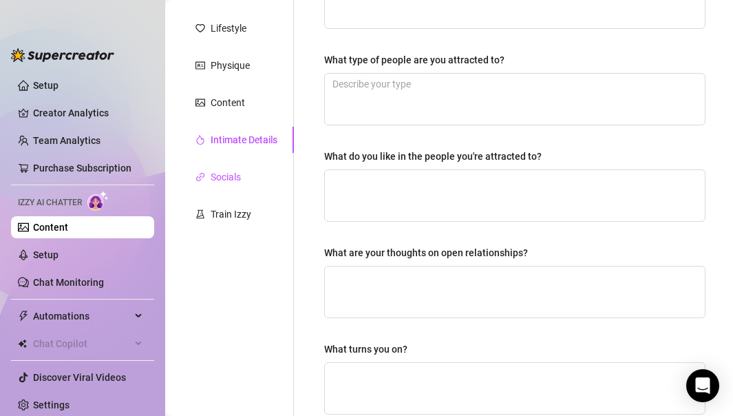
click at [241, 171] on div "Socials" at bounding box center [226, 176] width 30 height 15
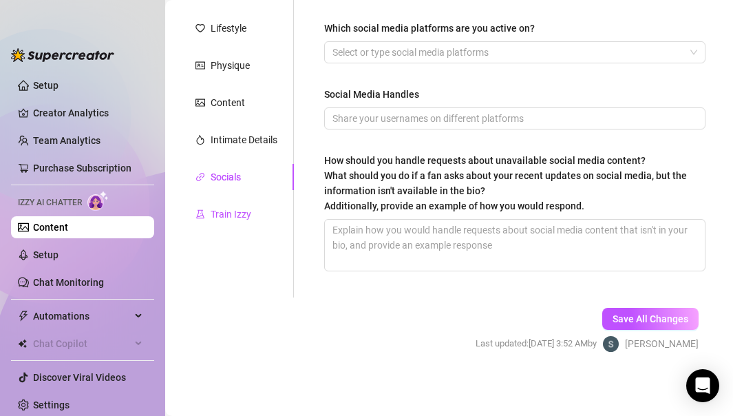
click at [248, 206] on div "Train Izzy" at bounding box center [231, 213] width 41 height 15
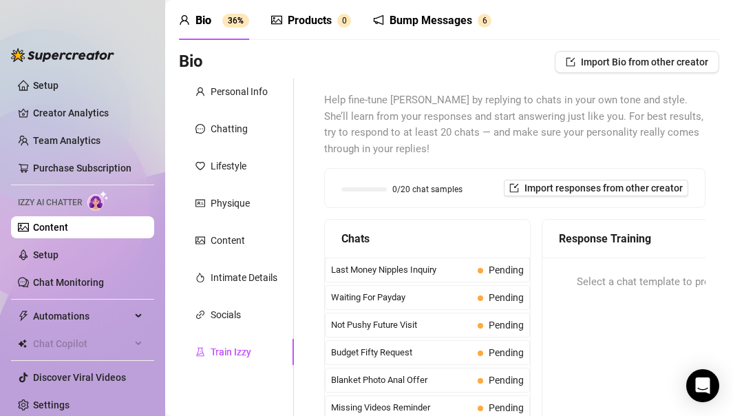
scroll to position [42, 0]
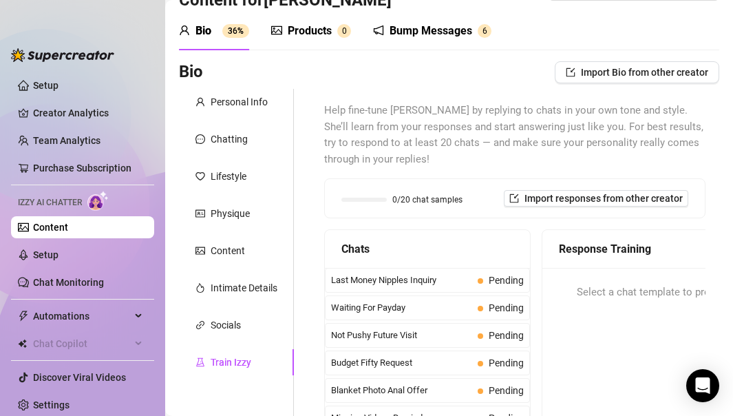
click at [416, 28] on div "Bump Messages" at bounding box center [430, 31] width 83 height 17
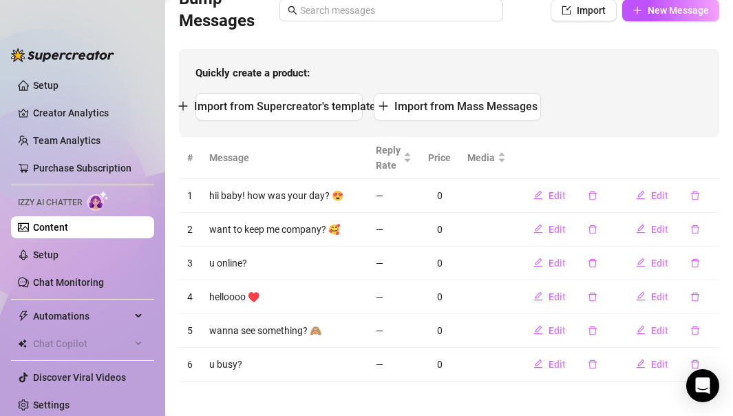
scroll to position [122, 0]
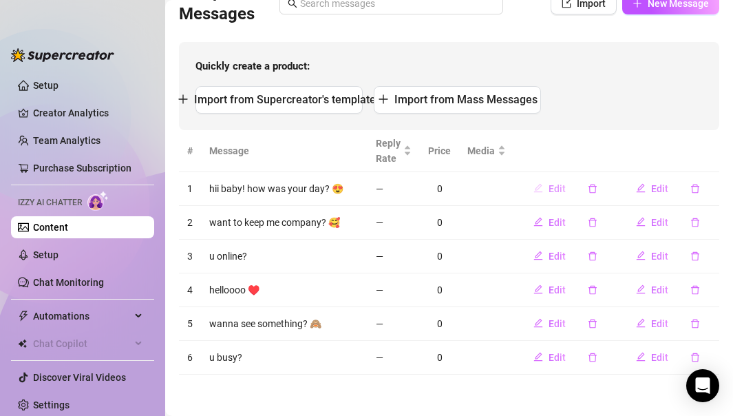
click at [540, 182] on button "Edit" at bounding box center [549, 189] width 54 height 22
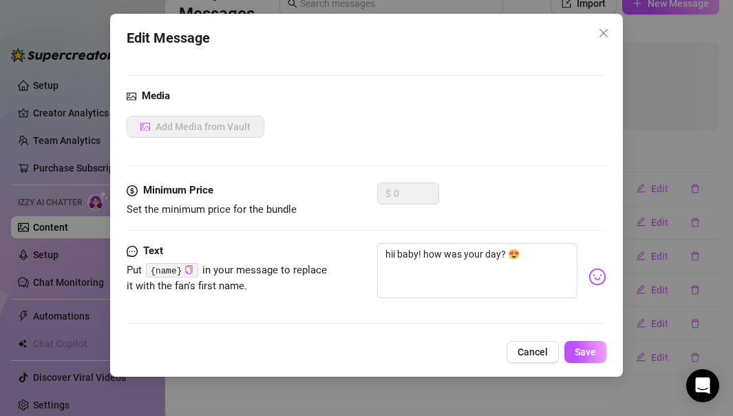
scroll to position [63, 0]
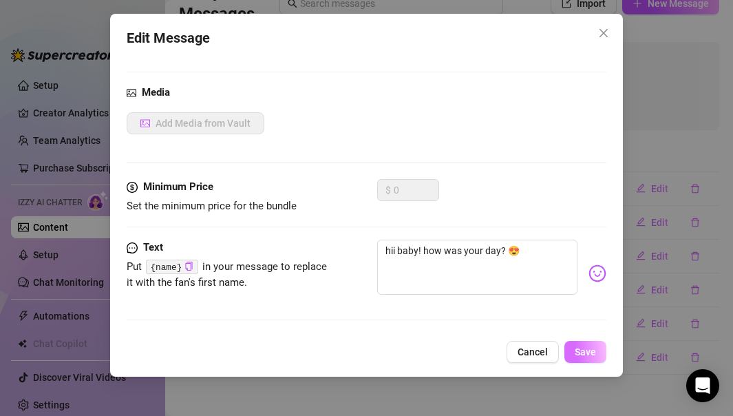
click at [592, 340] on span "Save" at bounding box center [585, 351] width 21 height 11
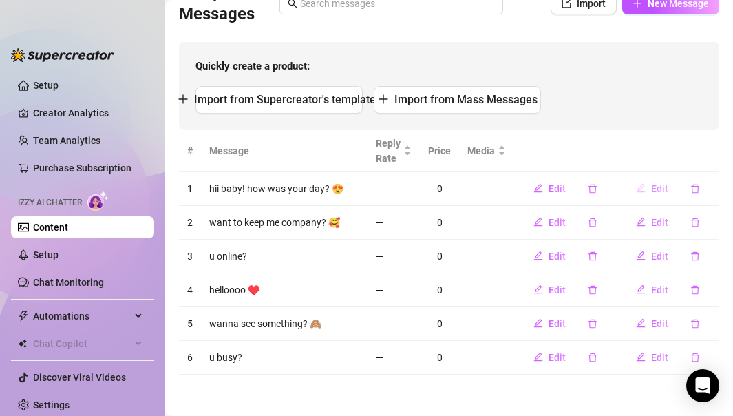
click at [643, 190] on icon "edit" at bounding box center [641, 188] width 10 height 10
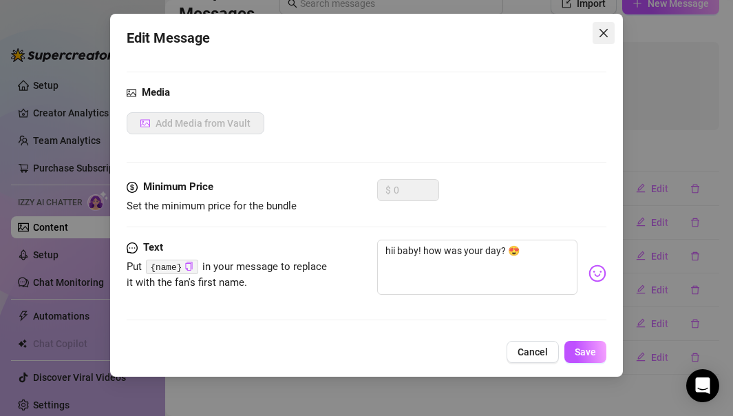
click at [599, 30] on icon "close" at bounding box center [603, 33] width 11 height 11
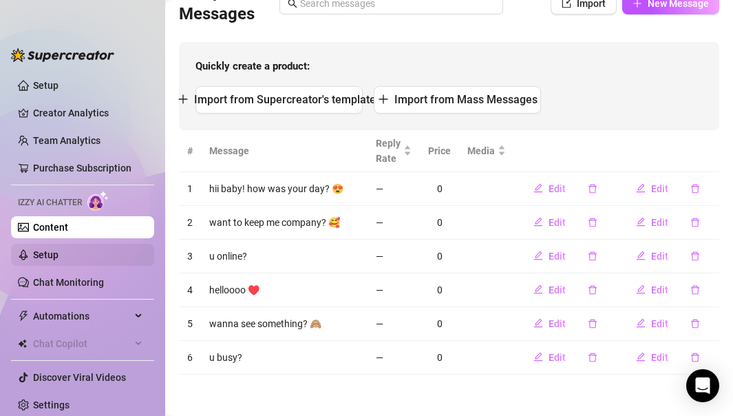
click at [58, 249] on link "Setup" at bounding box center [45, 254] width 25 height 11
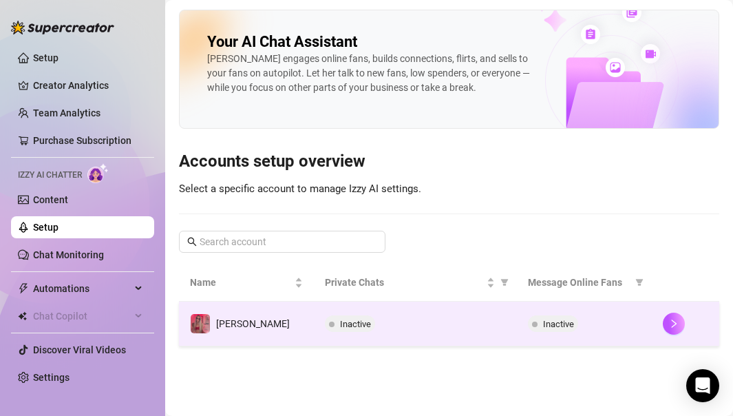
click at [351, 321] on span "Inactive" at bounding box center [355, 324] width 31 height 10
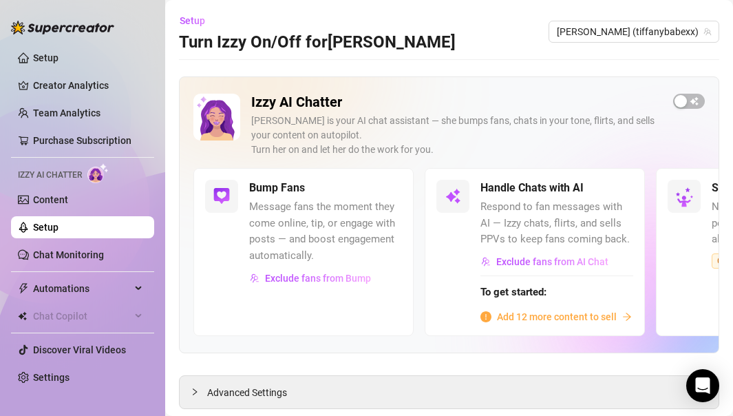
scroll to position [34, 0]
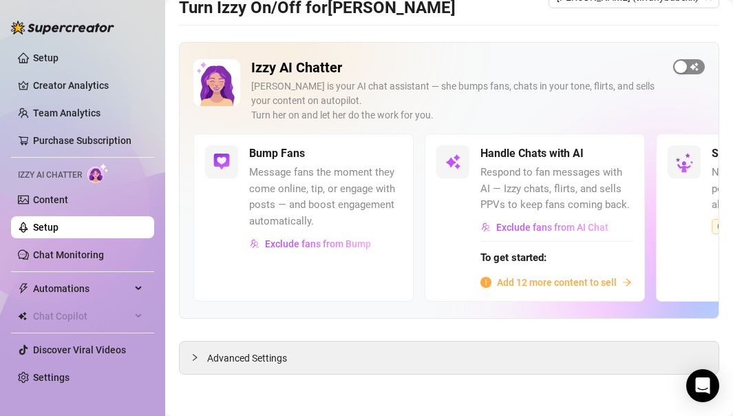
click at [691, 59] on span "button" at bounding box center [689, 66] width 32 height 15
click at [326, 340] on div "Advanced Settings" at bounding box center [449, 357] width 539 height 32
click at [258, 340] on span "Advanced Settings" at bounding box center [247, 357] width 80 height 15
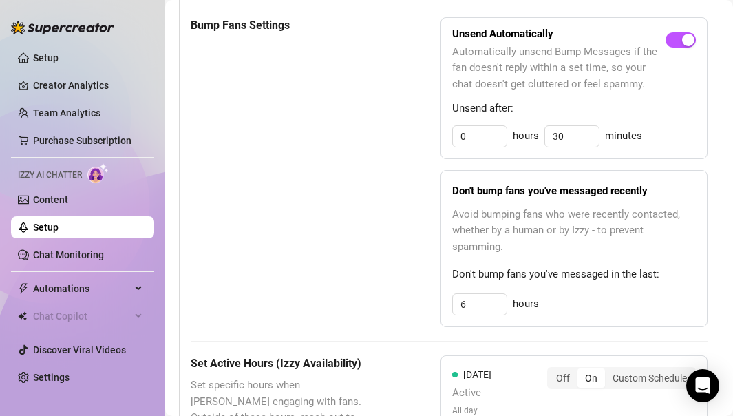
scroll to position [823, 0]
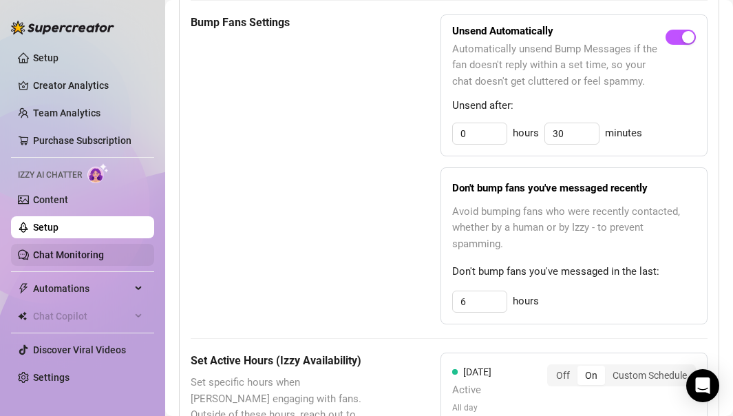
click at [100, 259] on link "Chat Monitoring" at bounding box center [68, 254] width 71 height 11
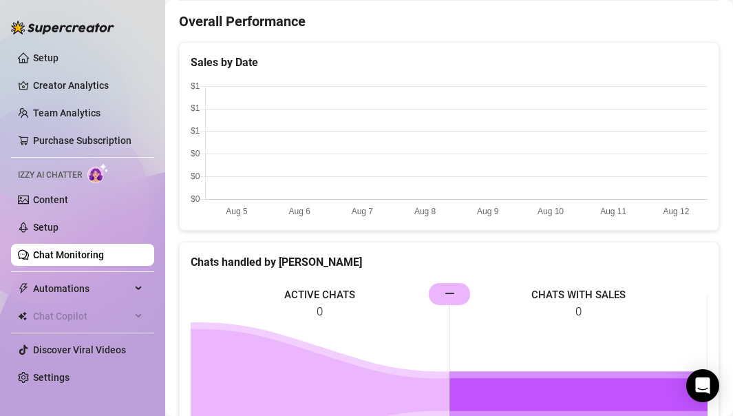
scroll to position [224, 0]
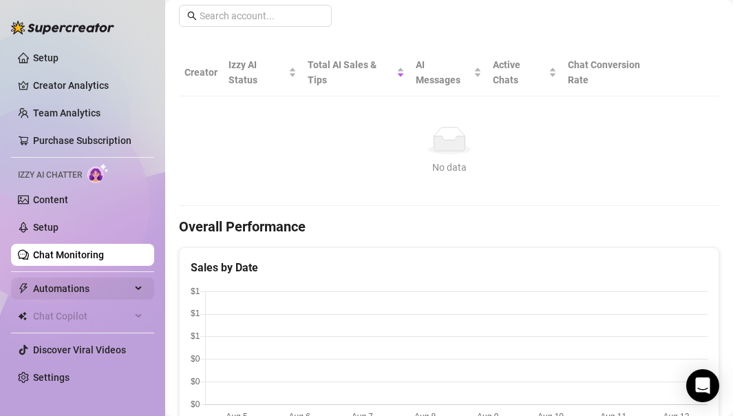
click at [104, 292] on span "Automations" at bounding box center [82, 288] width 98 height 22
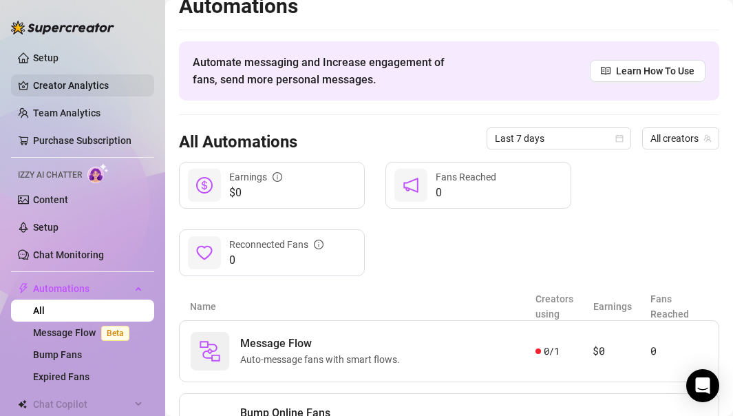
click at [78, 87] on link "Creator Analytics" at bounding box center [88, 85] width 110 height 22
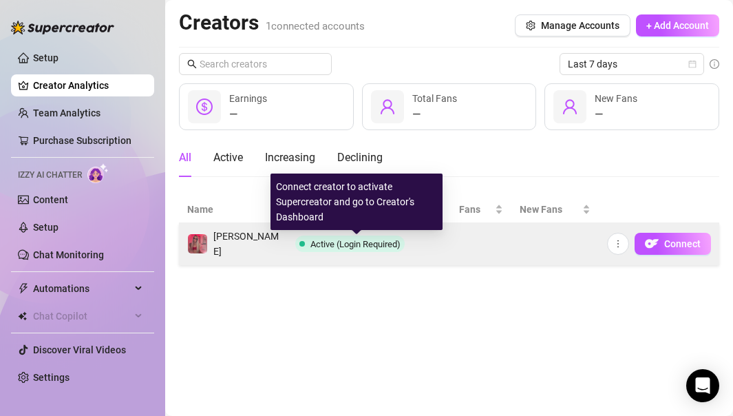
click at [338, 243] on span "Active (Login Required)" at bounding box center [355, 244] width 90 height 10
